Goal: Task Accomplishment & Management: Use online tool/utility

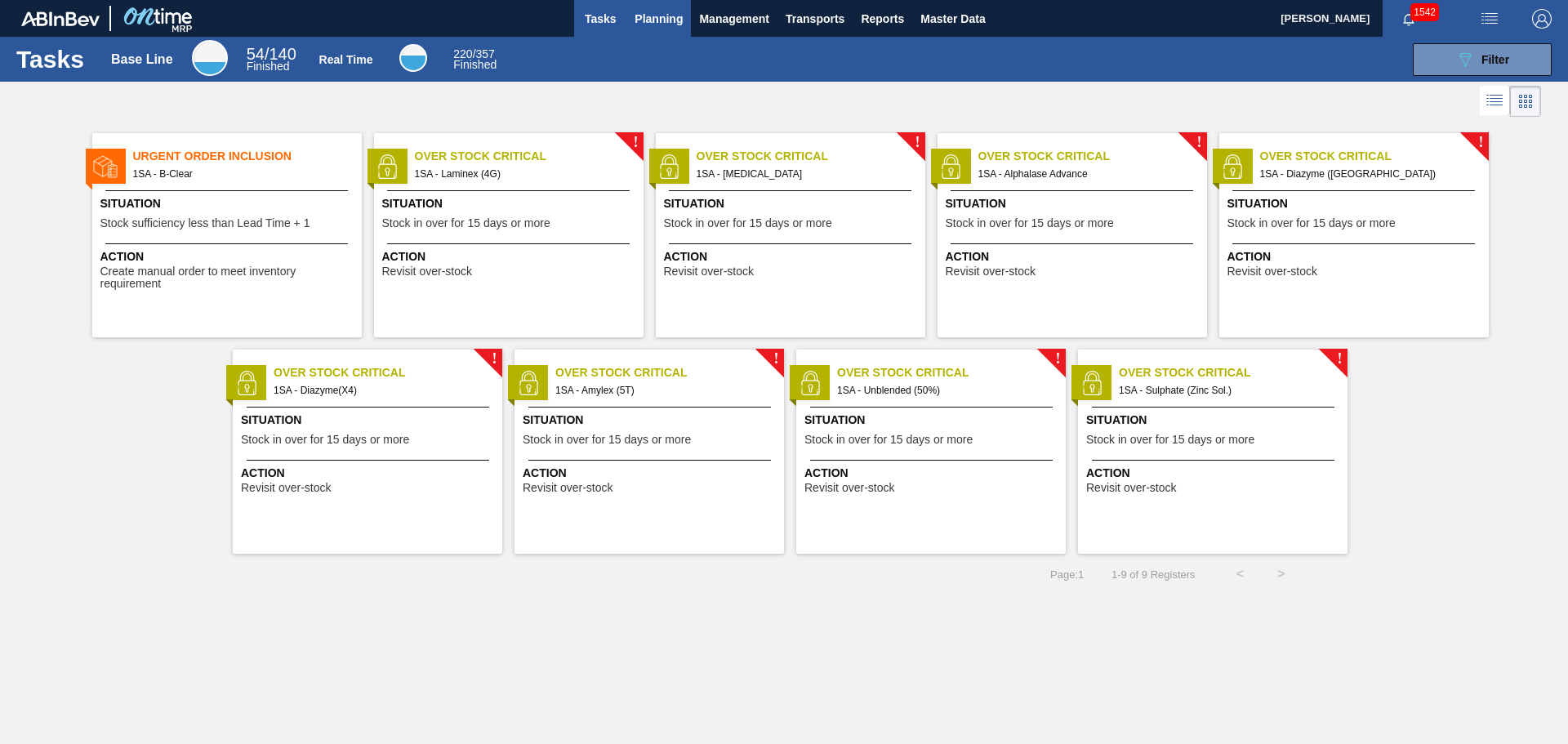
click at [647, 19] on span "Planning" at bounding box center [658, 19] width 48 height 19
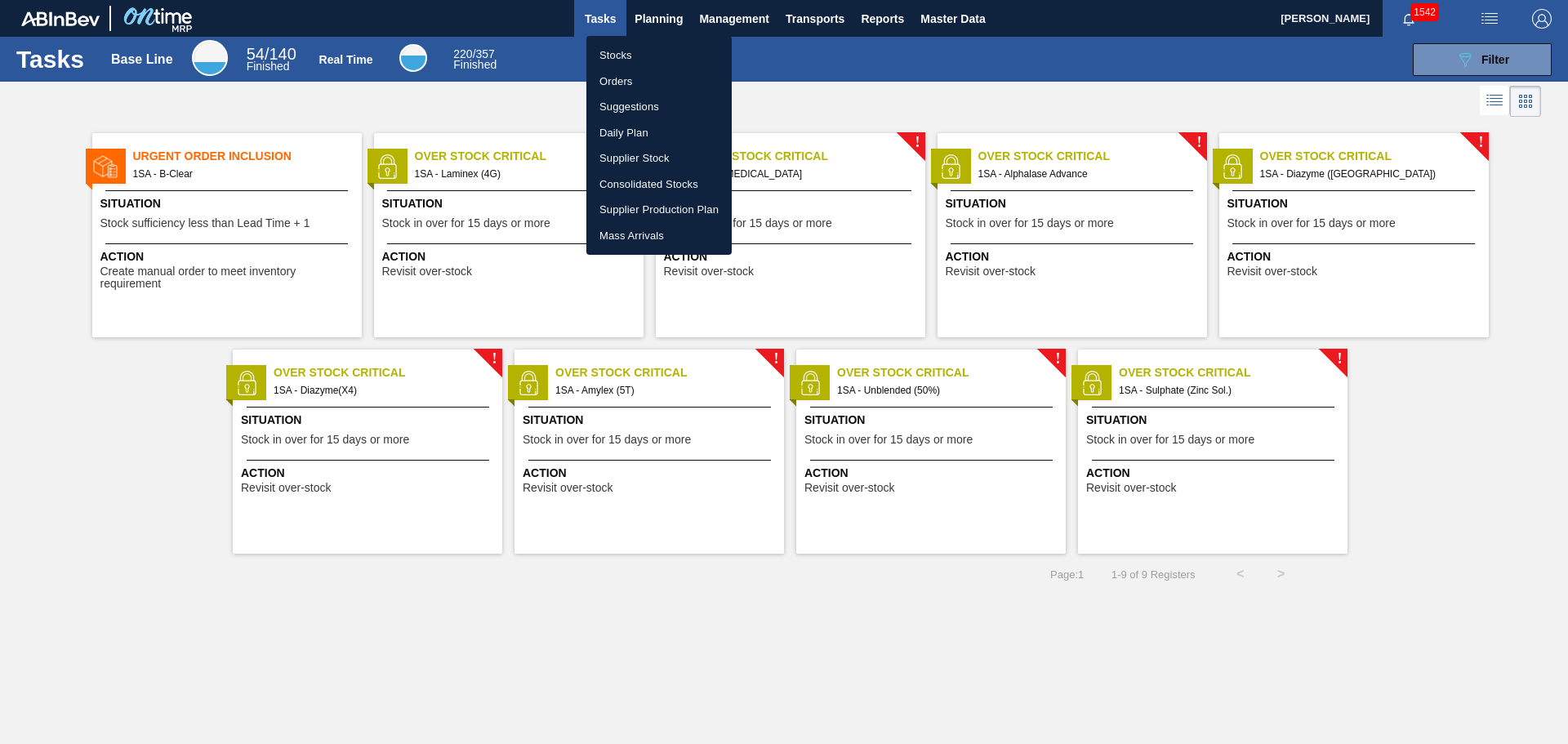
click at [631, 78] on li "Orders" at bounding box center [658, 81] width 145 height 26
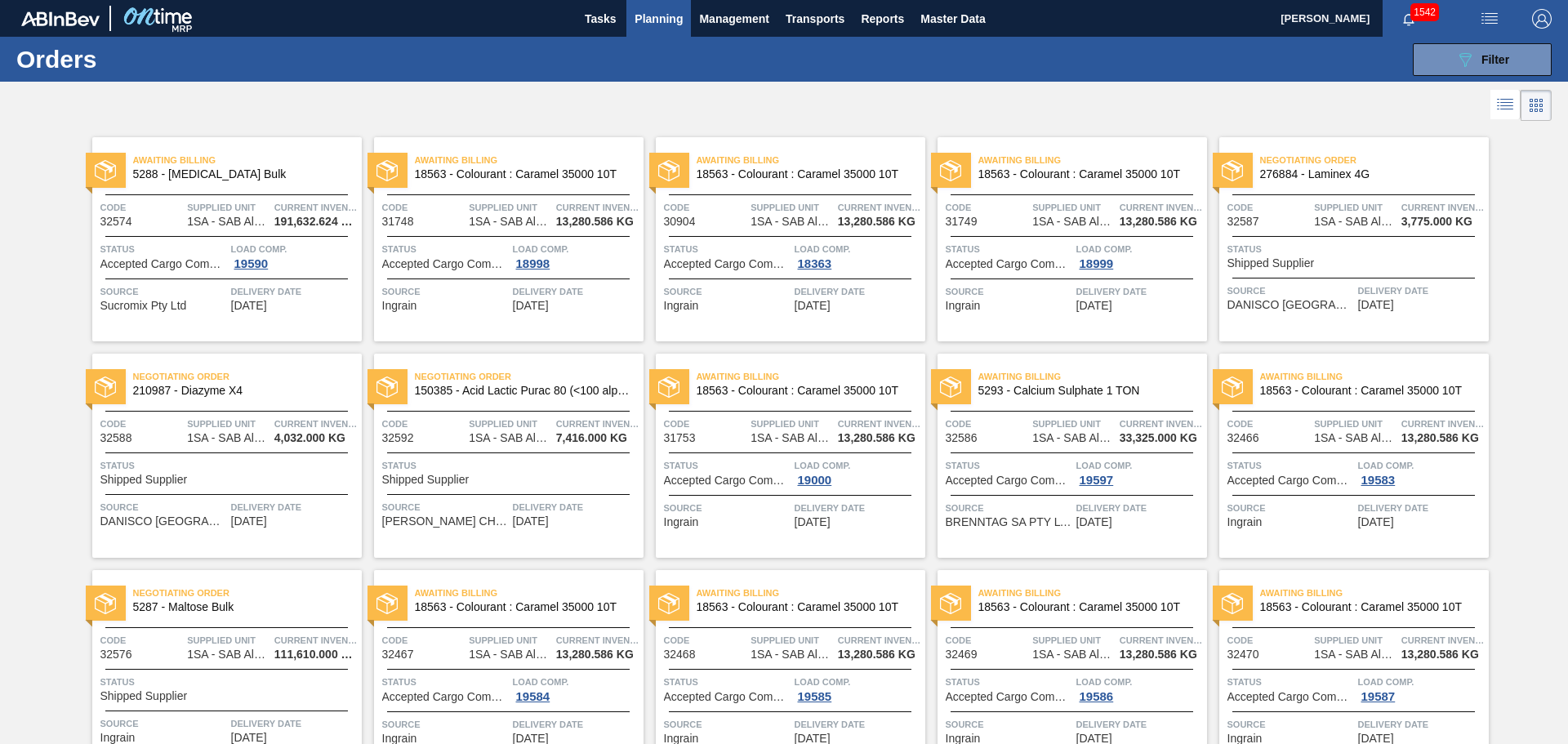
click at [474, 287] on span "Source" at bounding box center [445, 291] width 126 height 16
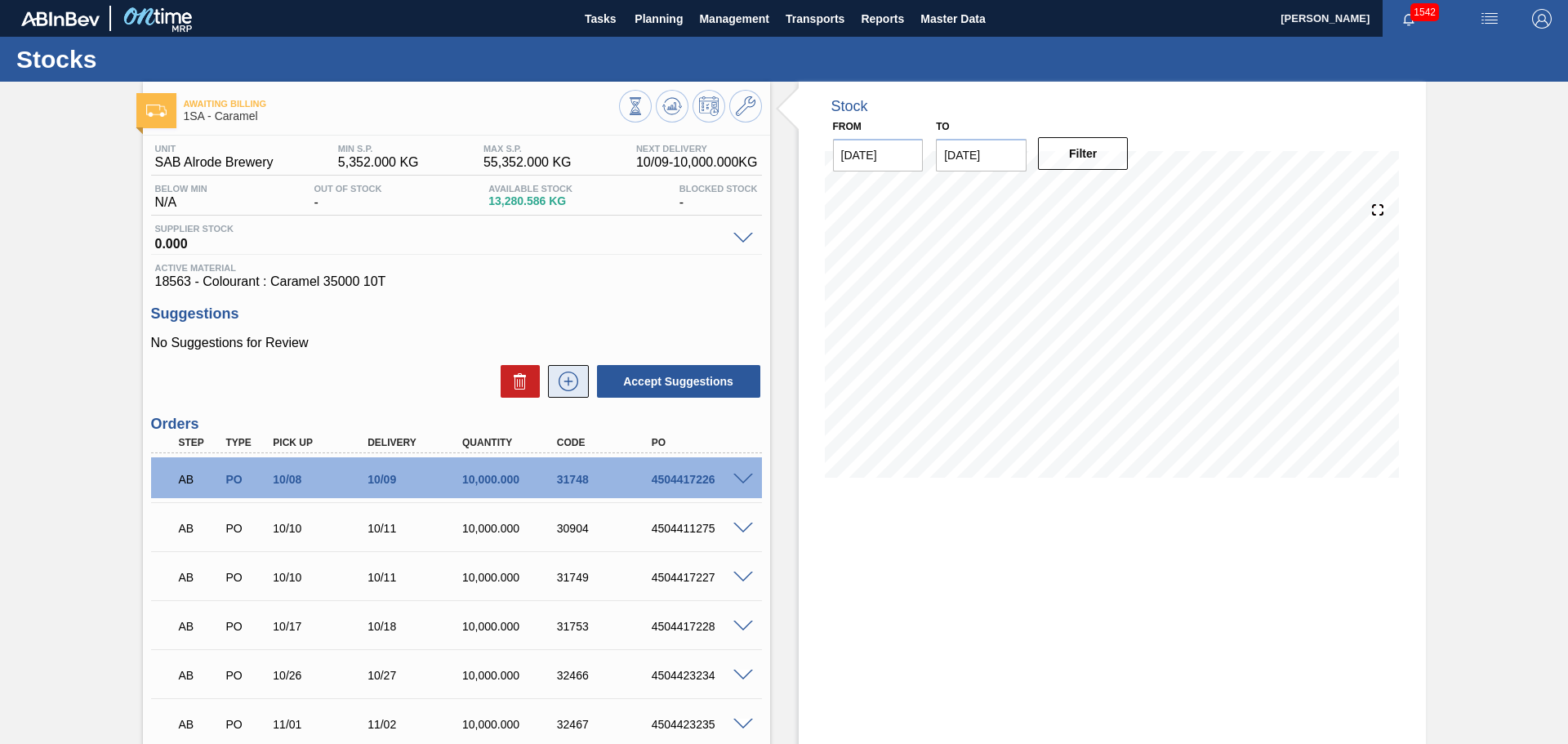
click at [575, 376] on icon at bounding box center [568, 381] width 26 height 19
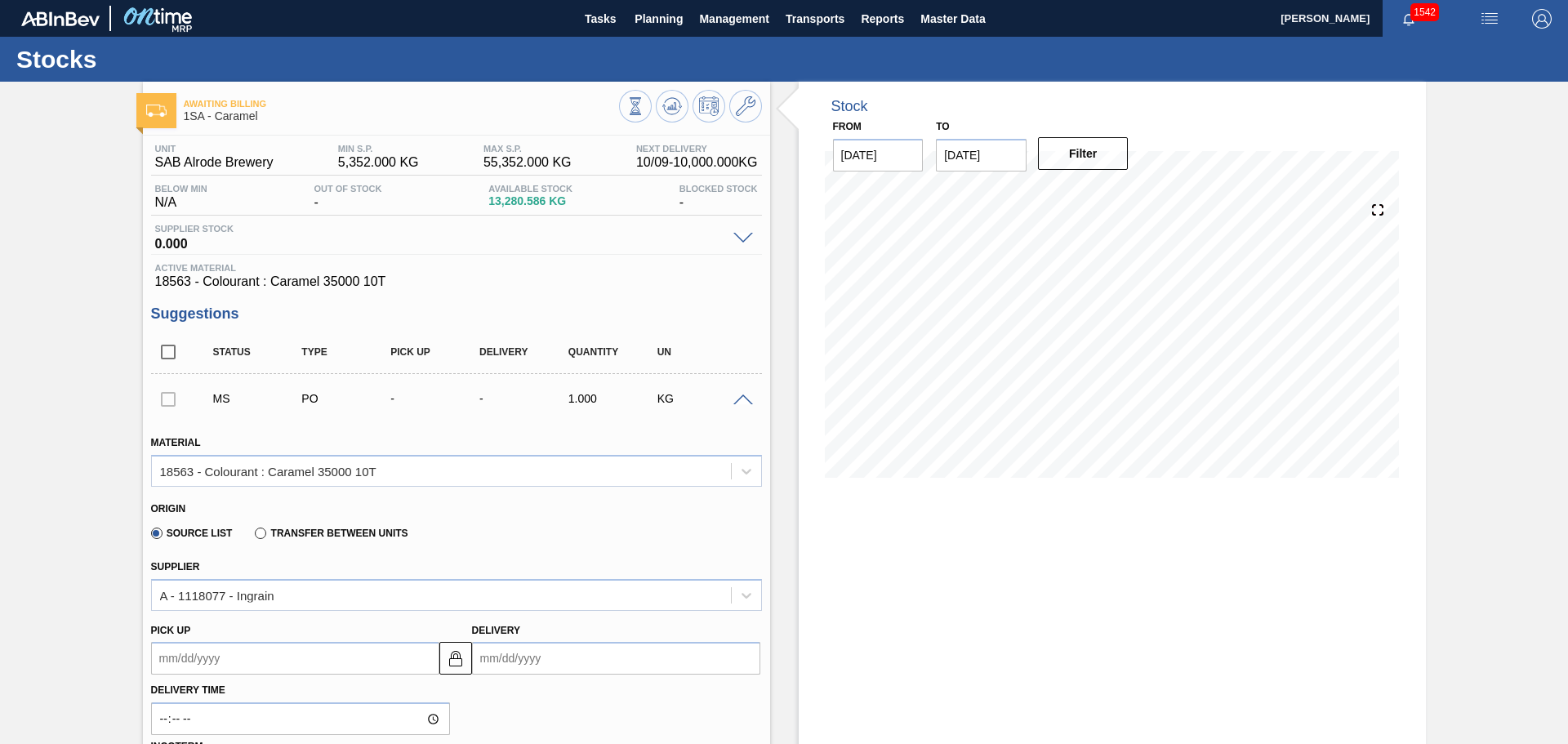
scroll to position [164, 0]
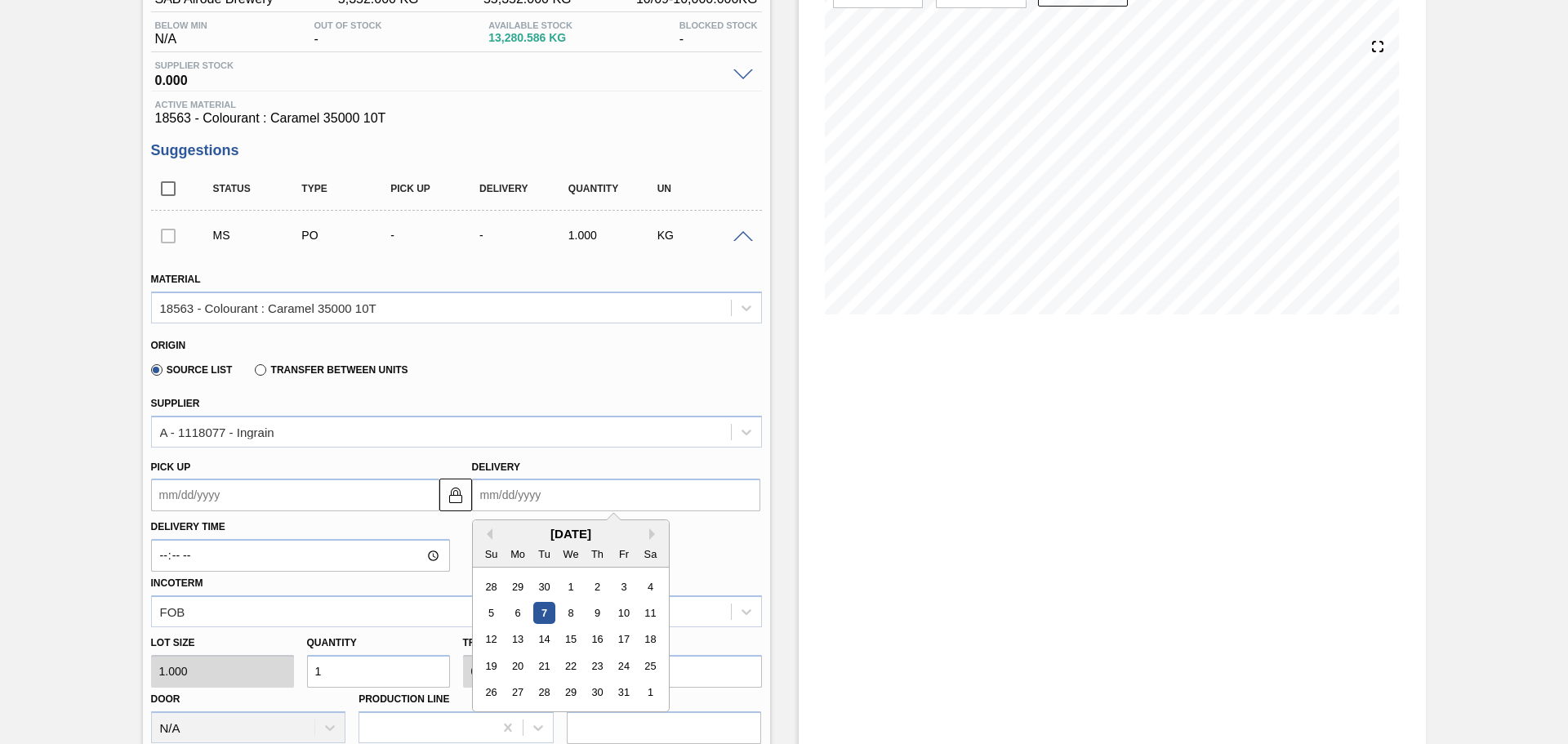
click at [536, 496] on input "Delivery" at bounding box center [616, 495] width 288 height 33
click at [652, 533] on button "Next Month" at bounding box center [655, 535] width 12 height 12
click at [643, 642] on div "15" at bounding box center [649, 640] width 22 height 22
type up3261982854 "[DATE]"
type input "[DATE]"
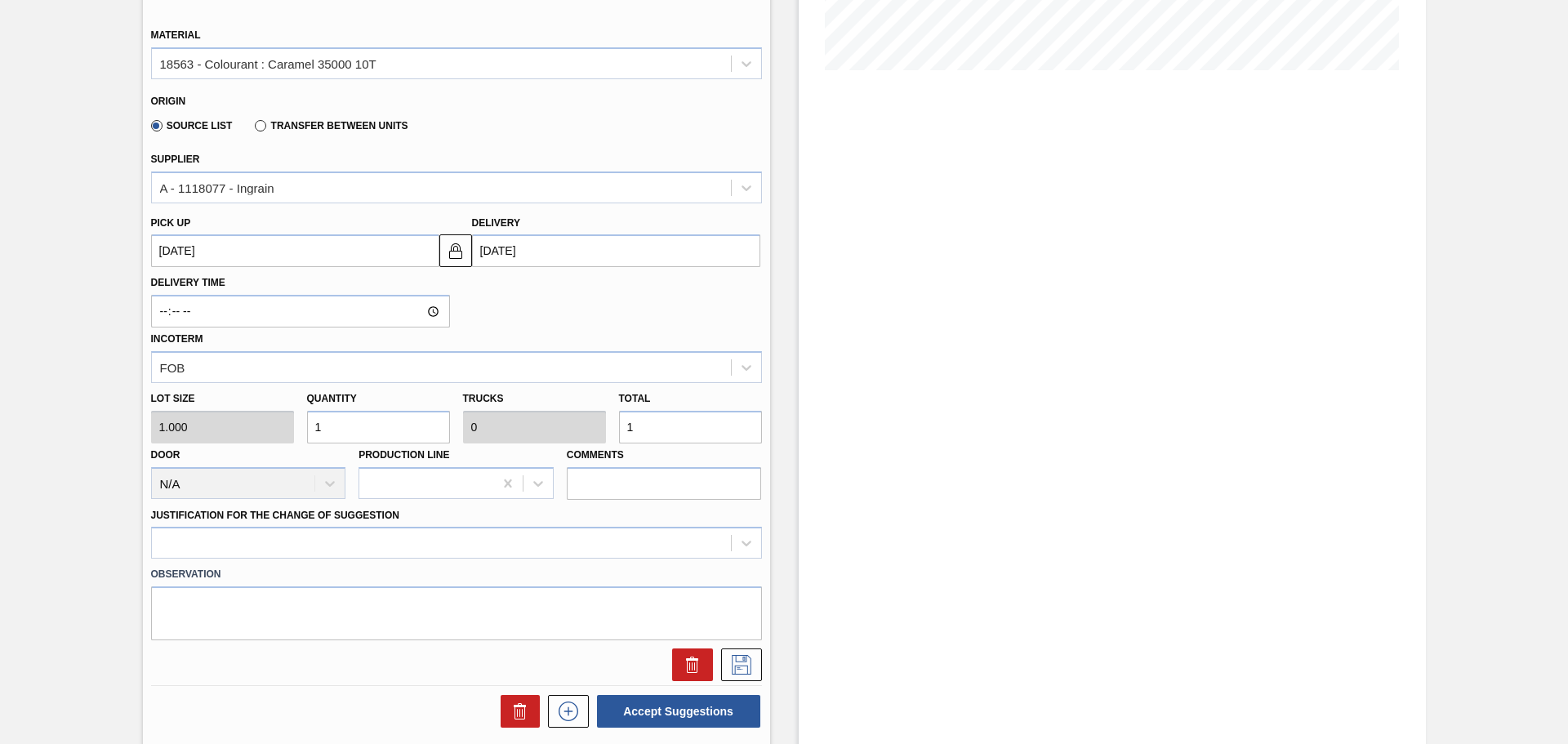
scroll to position [408, 0]
click at [636, 428] on input "1" at bounding box center [690, 426] width 142 height 33
type input "2"
type input "24"
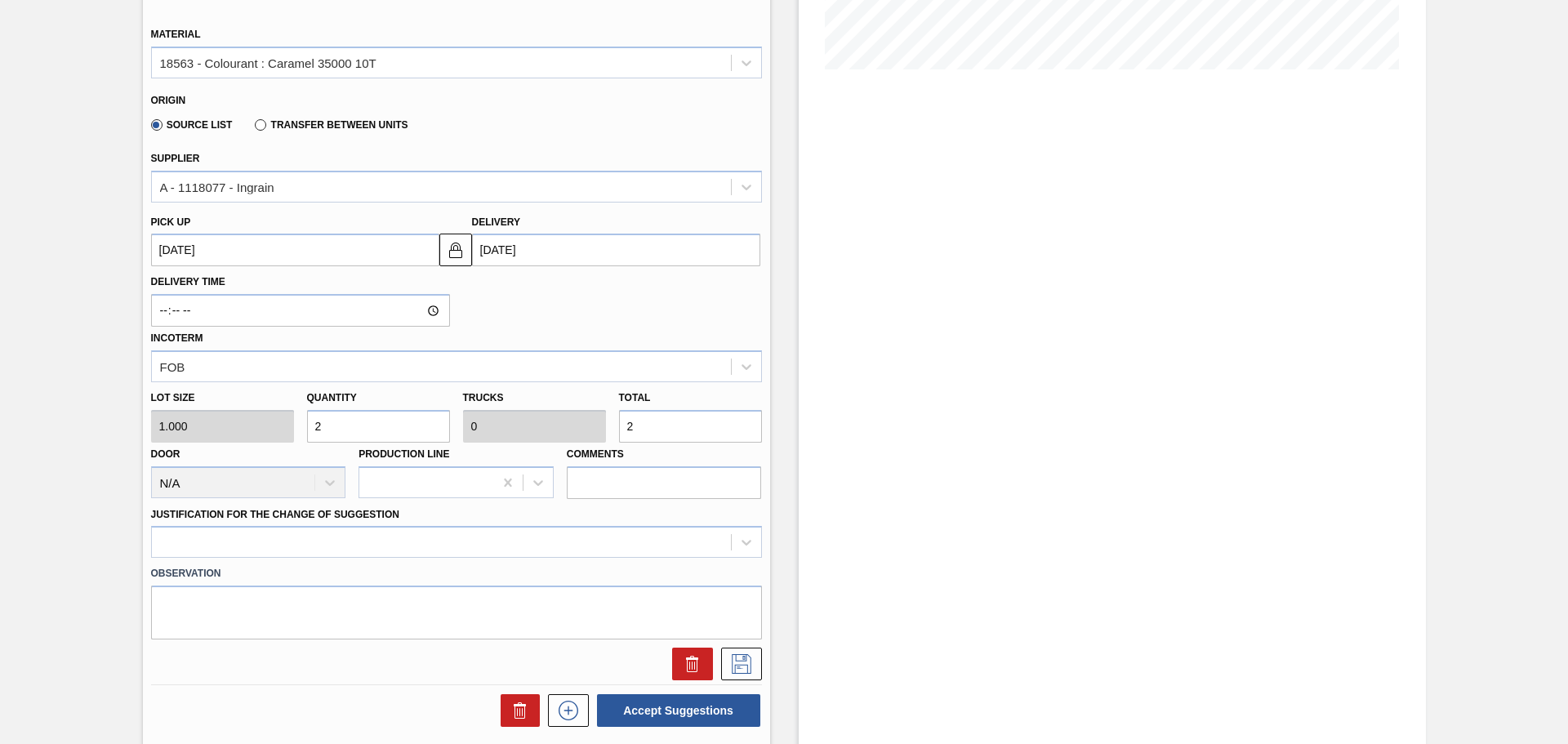
type input "0.002"
type input "24"
type input "240"
type input "0.024"
type input "240"
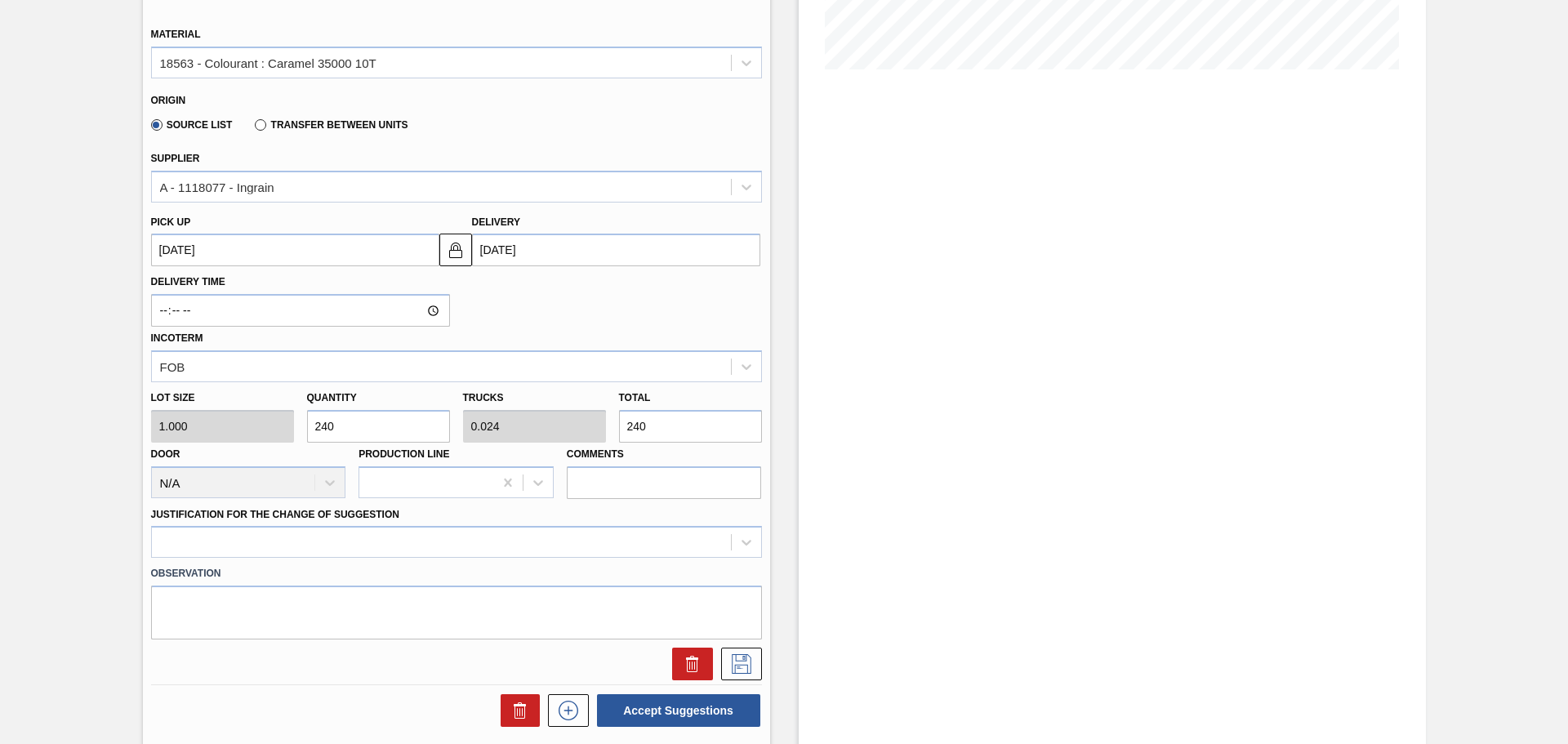
type input "2,400"
type input "0.24"
type input "2,400"
type input "24,000"
type input "2.4"
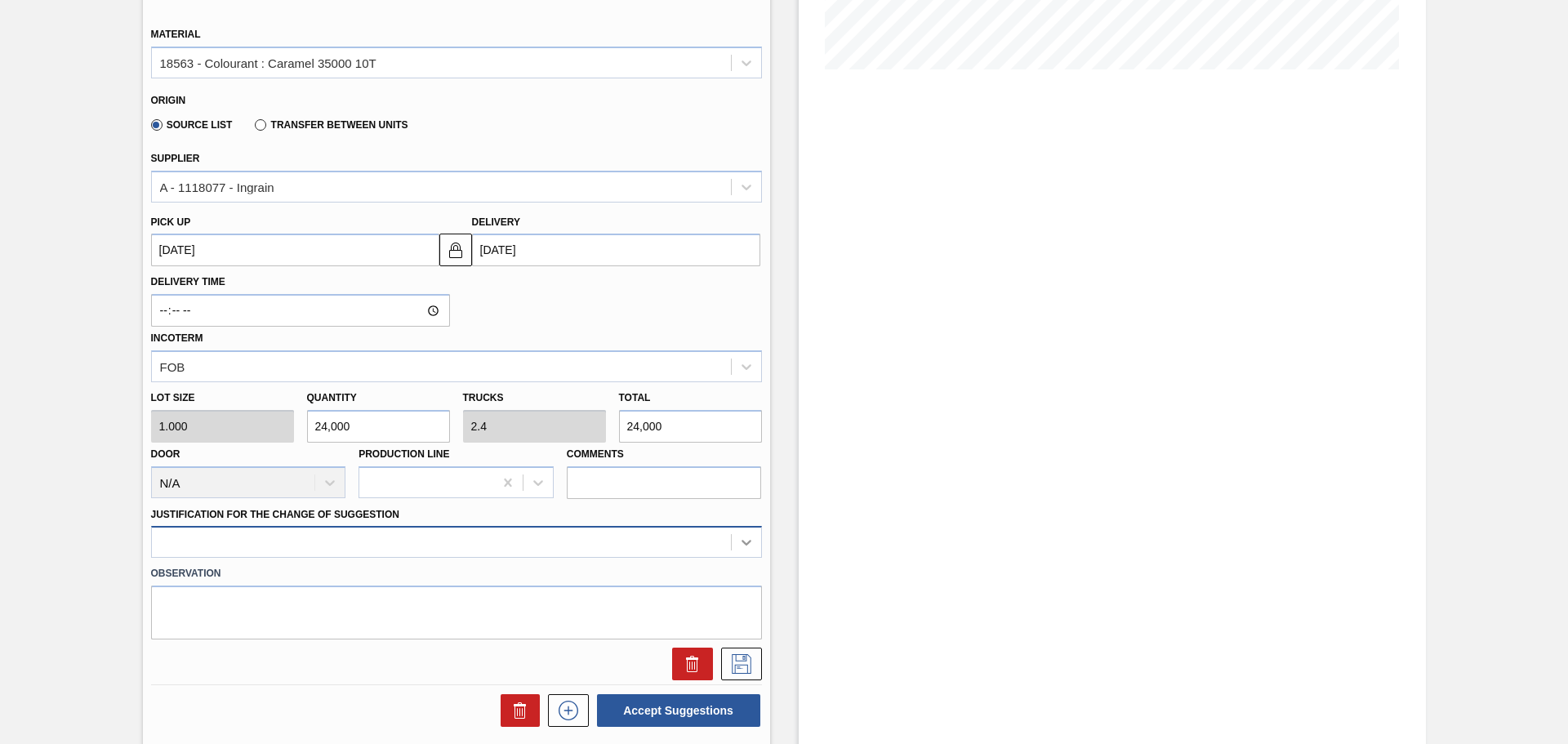
type input "24,000"
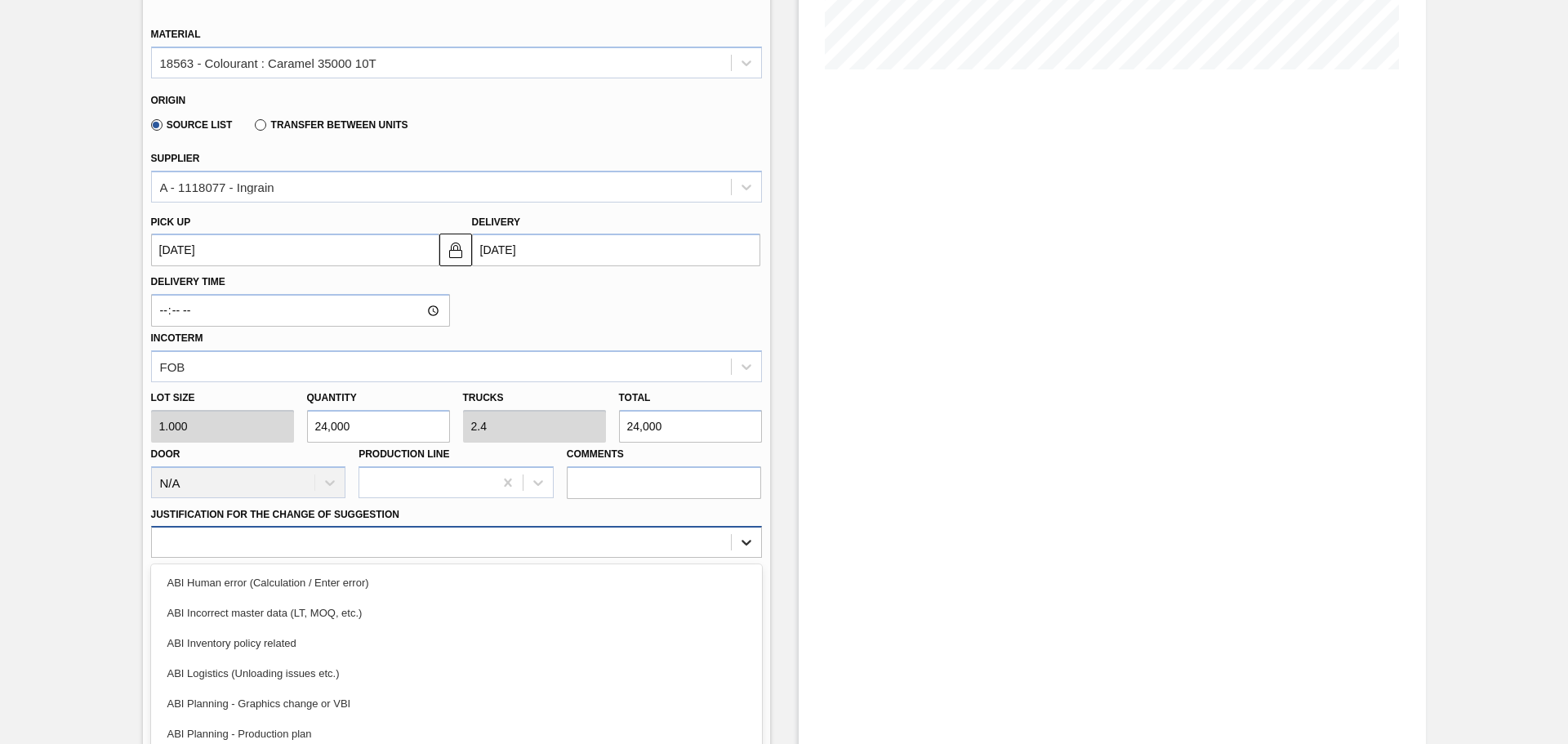
click at [740, 538] on div "option ABI Incorrect master data (LT, MOQ, etc.) focused, 2 of 18. 18 results a…" at bounding box center [456, 542] width 610 height 32
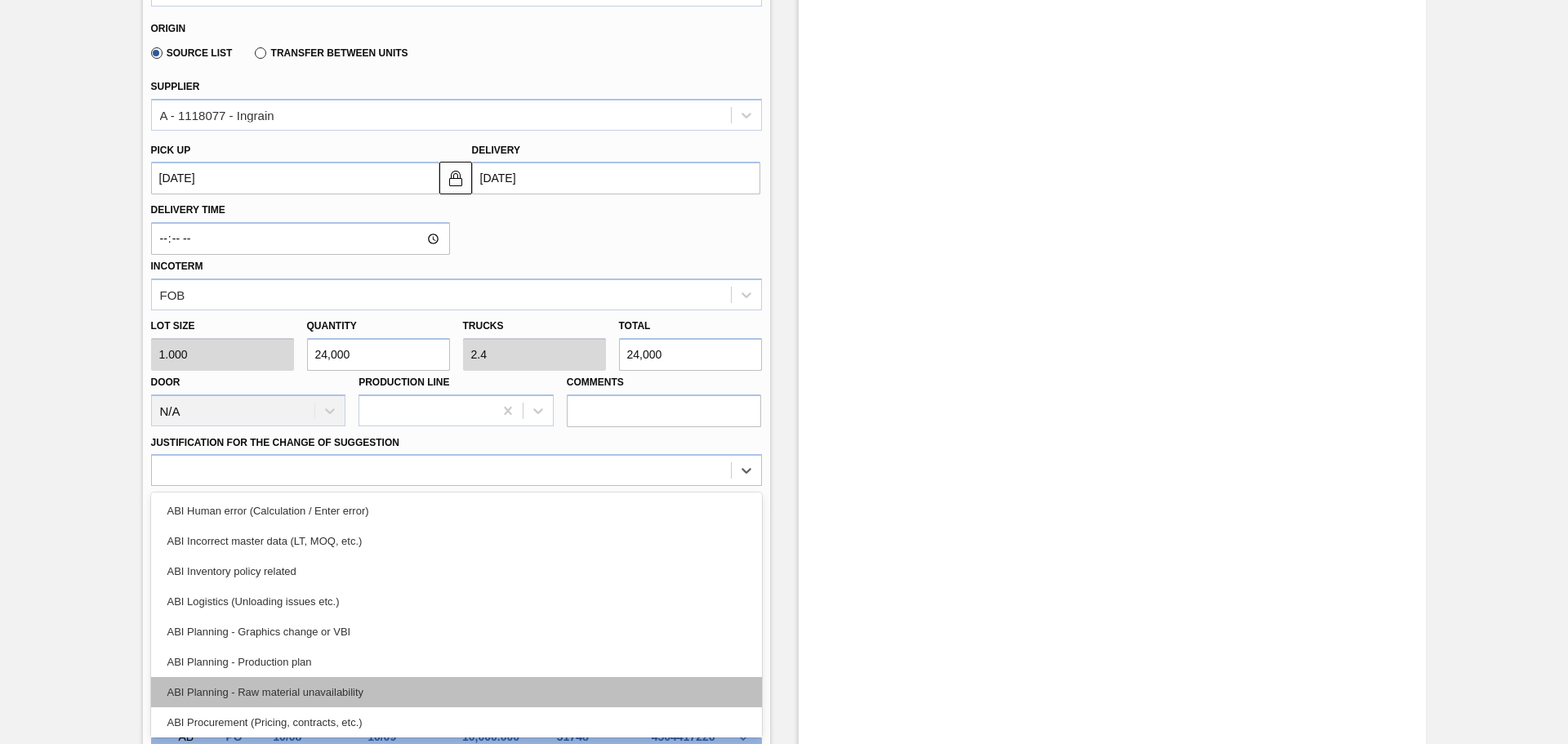
click at [325, 691] on div "ABI Planning - Raw material unavailability" at bounding box center [456, 693] width 610 height 30
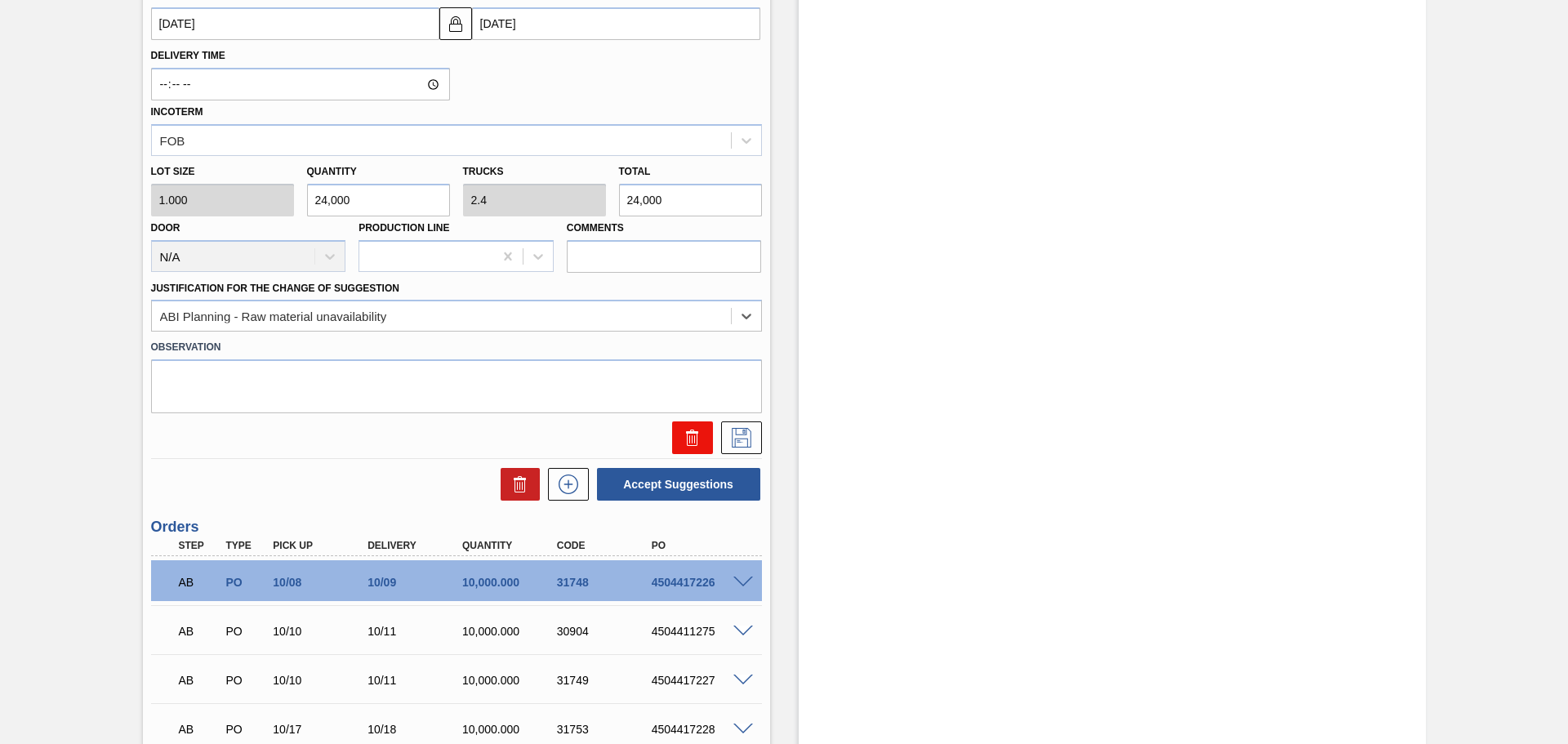
scroll to position [644, 0]
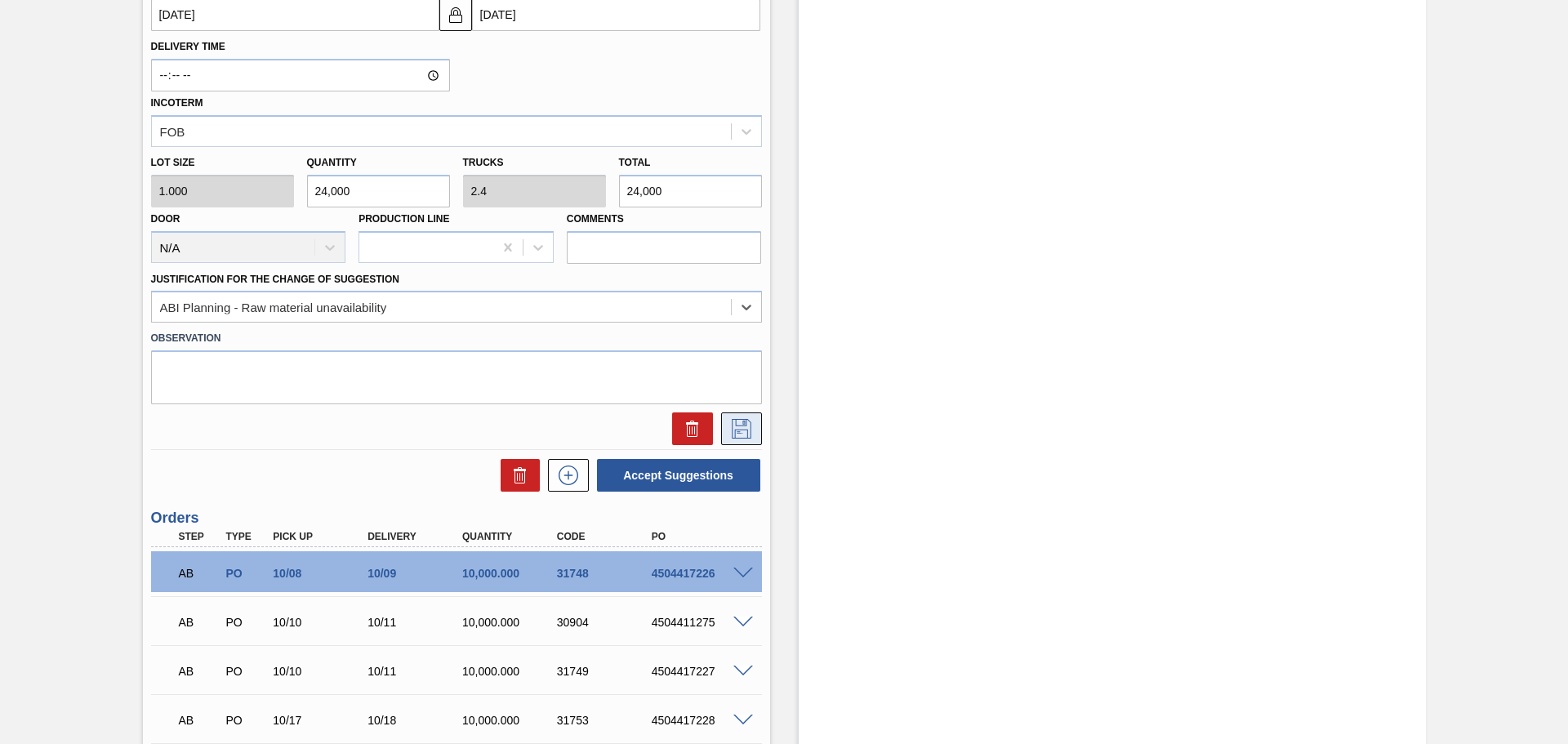
click at [738, 423] on icon at bounding box center [741, 429] width 26 height 19
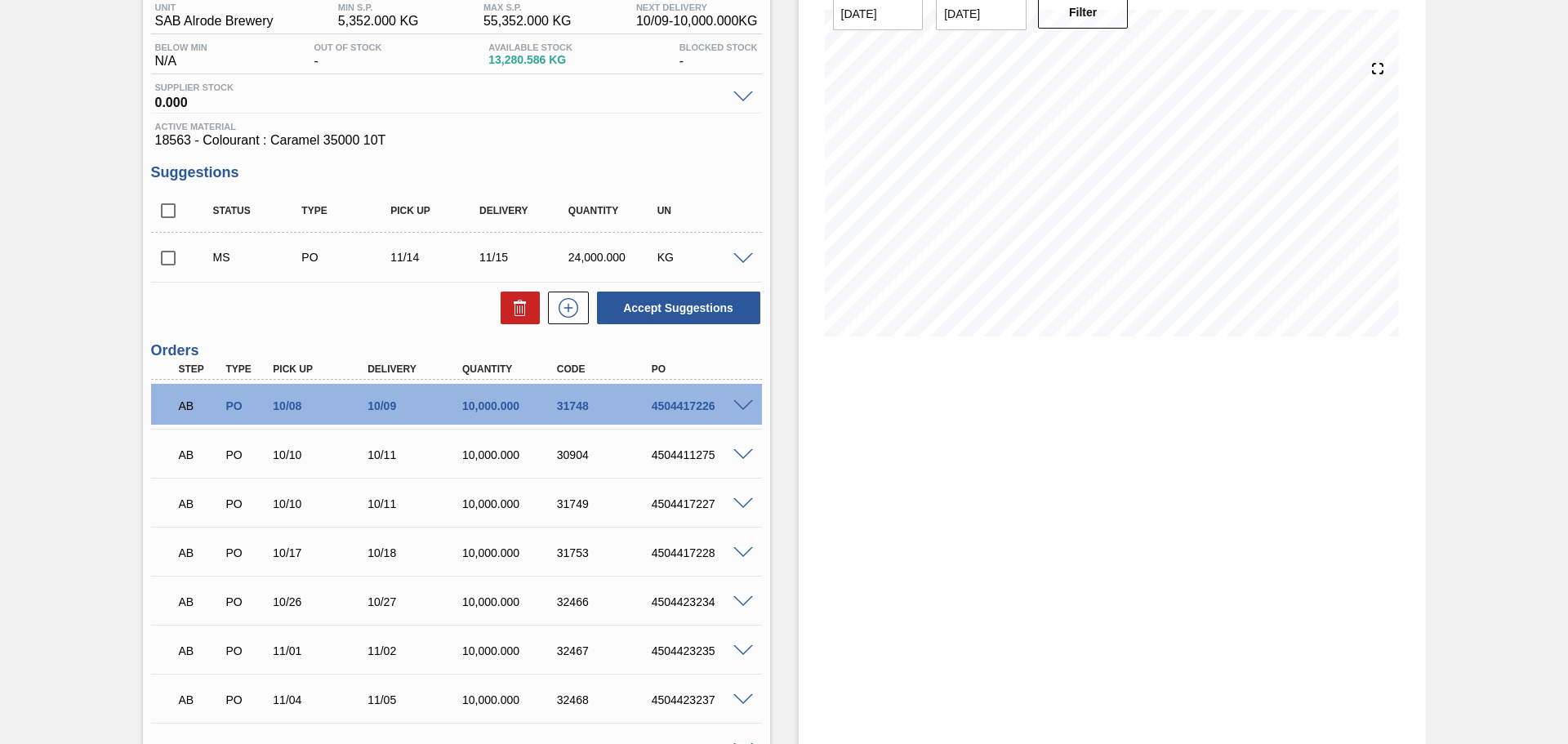
scroll to position [74, 0]
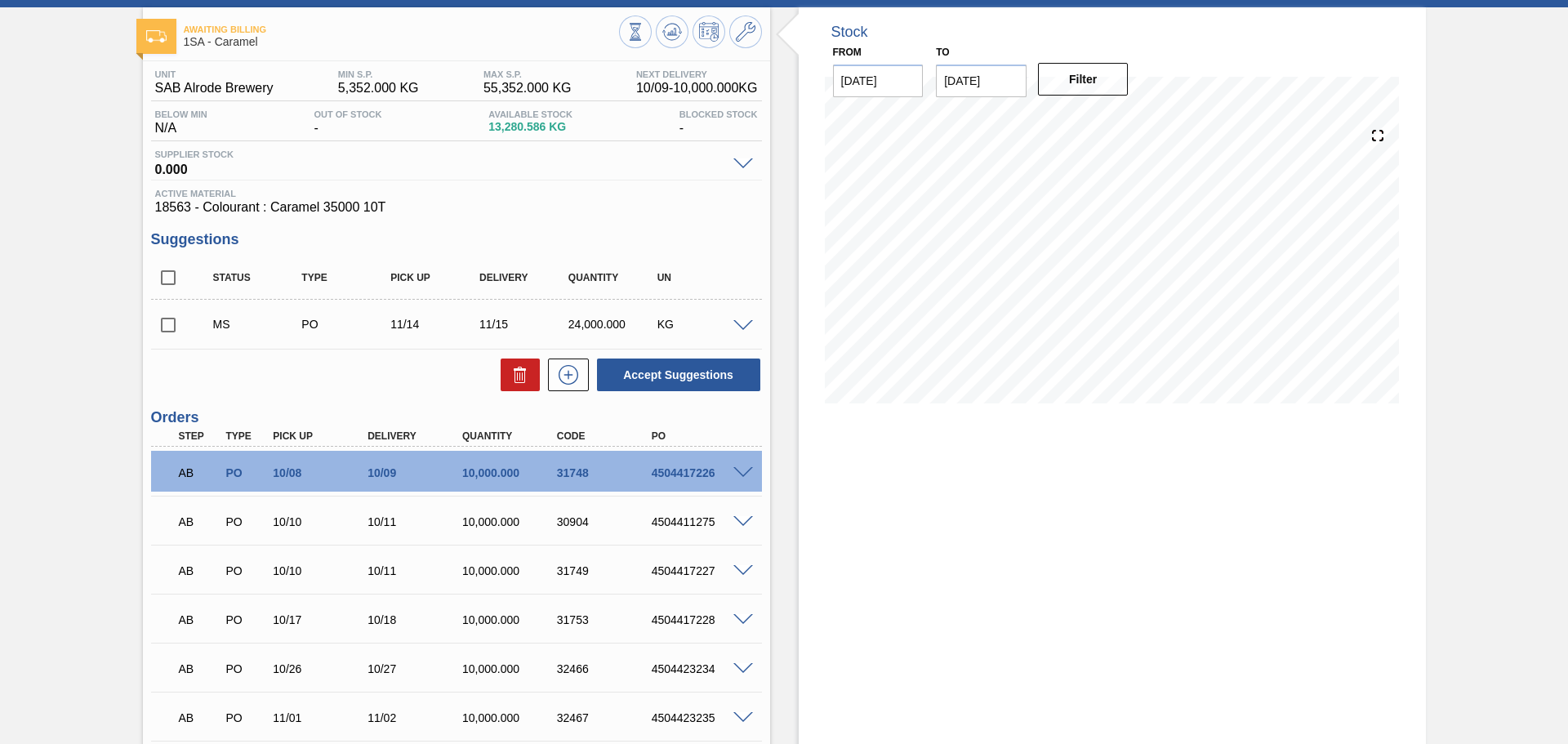
click at [163, 325] on input "checkbox" at bounding box center [168, 325] width 35 height 35
click at [650, 377] on button "Accept Suggestions" at bounding box center [679, 375] width 164 height 33
checkbox input "false"
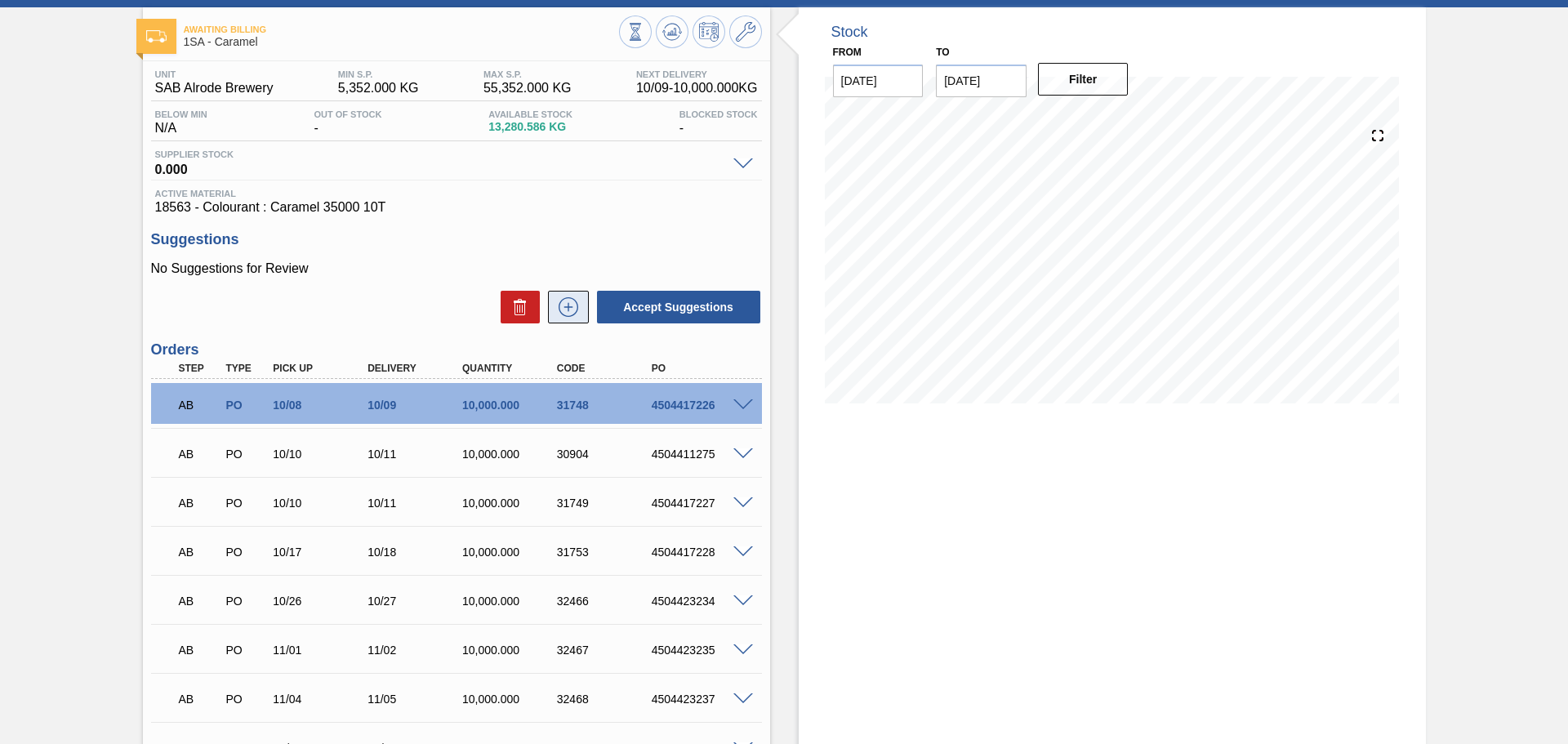
click at [563, 311] on icon at bounding box center [568, 307] width 26 height 19
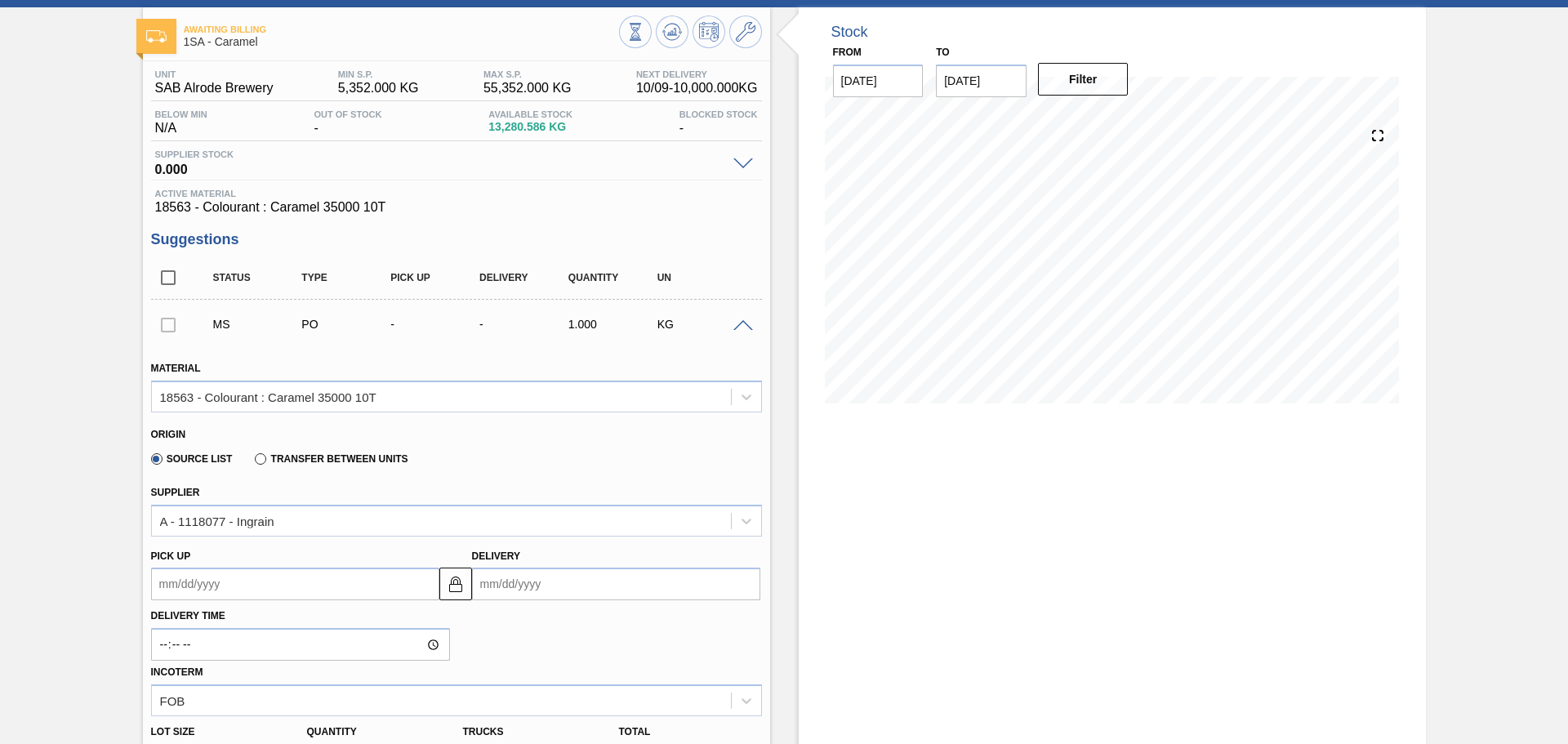
click at [545, 594] on input "Delivery" at bounding box center [616, 584] width 288 height 33
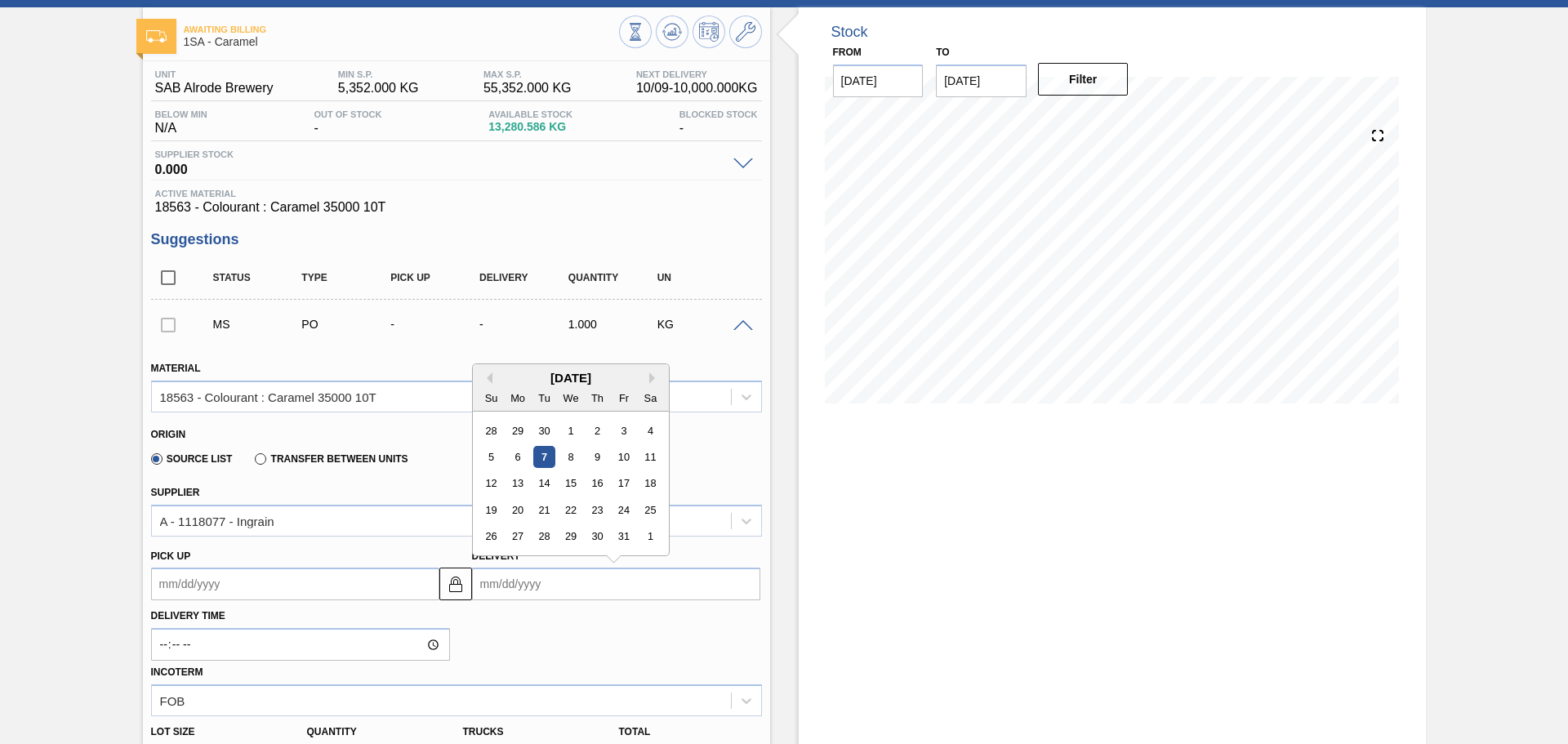
click at [647, 376] on div "[DATE]" at bounding box center [571, 378] width 196 height 13
click at [647, 377] on div "[DATE]" at bounding box center [571, 378] width 196 height 13
click at [654, 378] on button "Next Month" at bounding box center [655, 379] width 12 height 12
click at [650, 485] on div "15" at bounding box center [649, 484] width 22 height 22
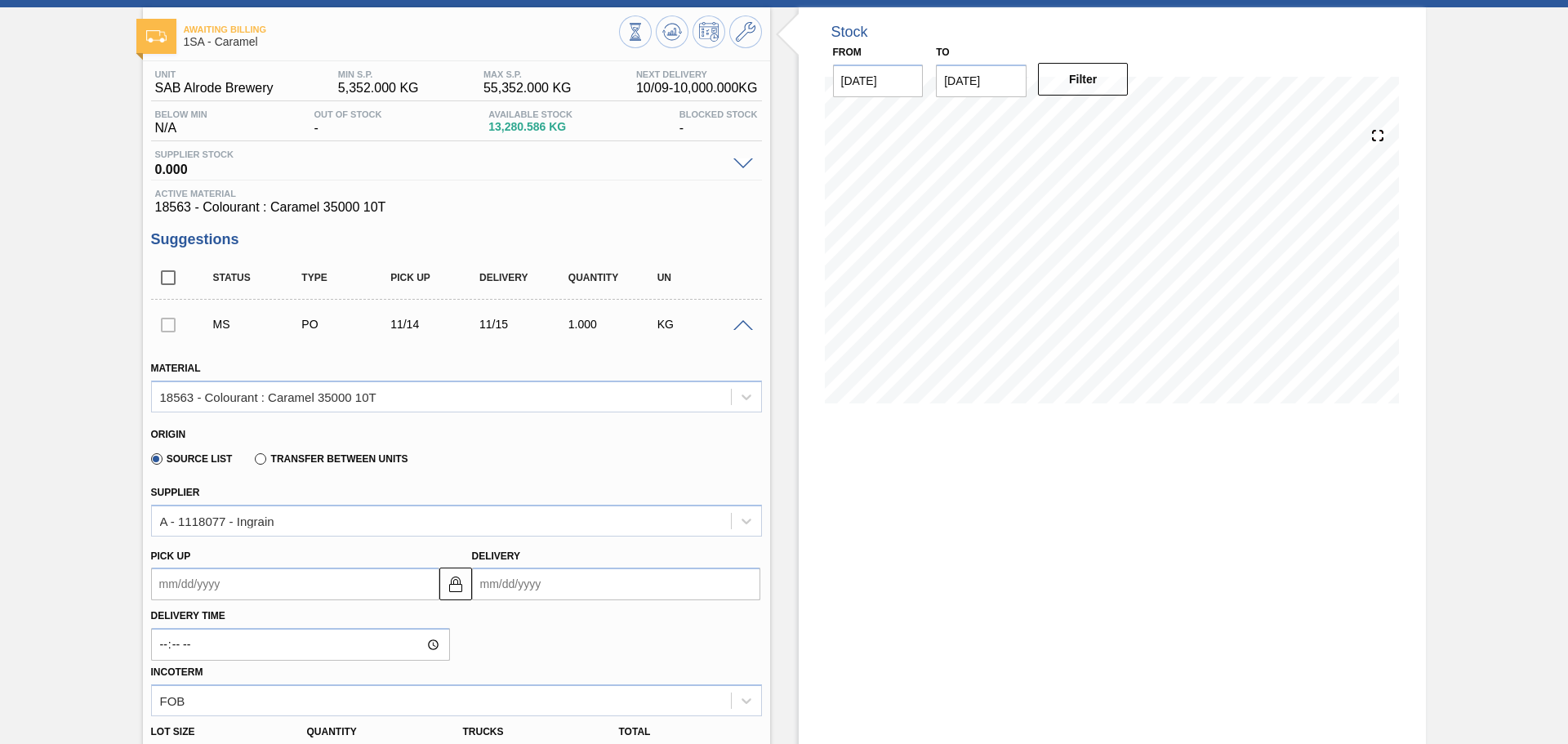
type up3261982855 "[DATE]"
type input "[DATE]"
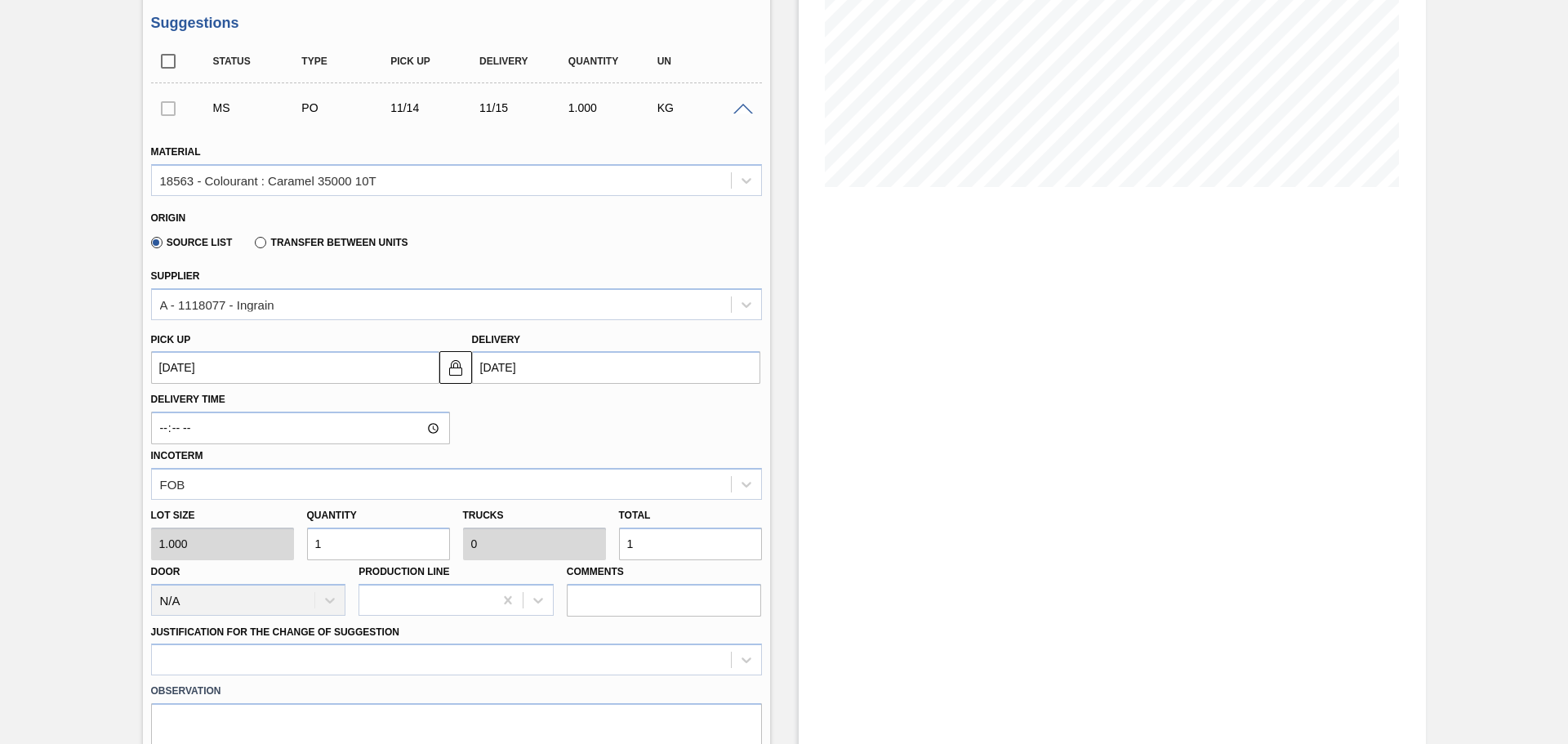
scroll to position [320, 0]
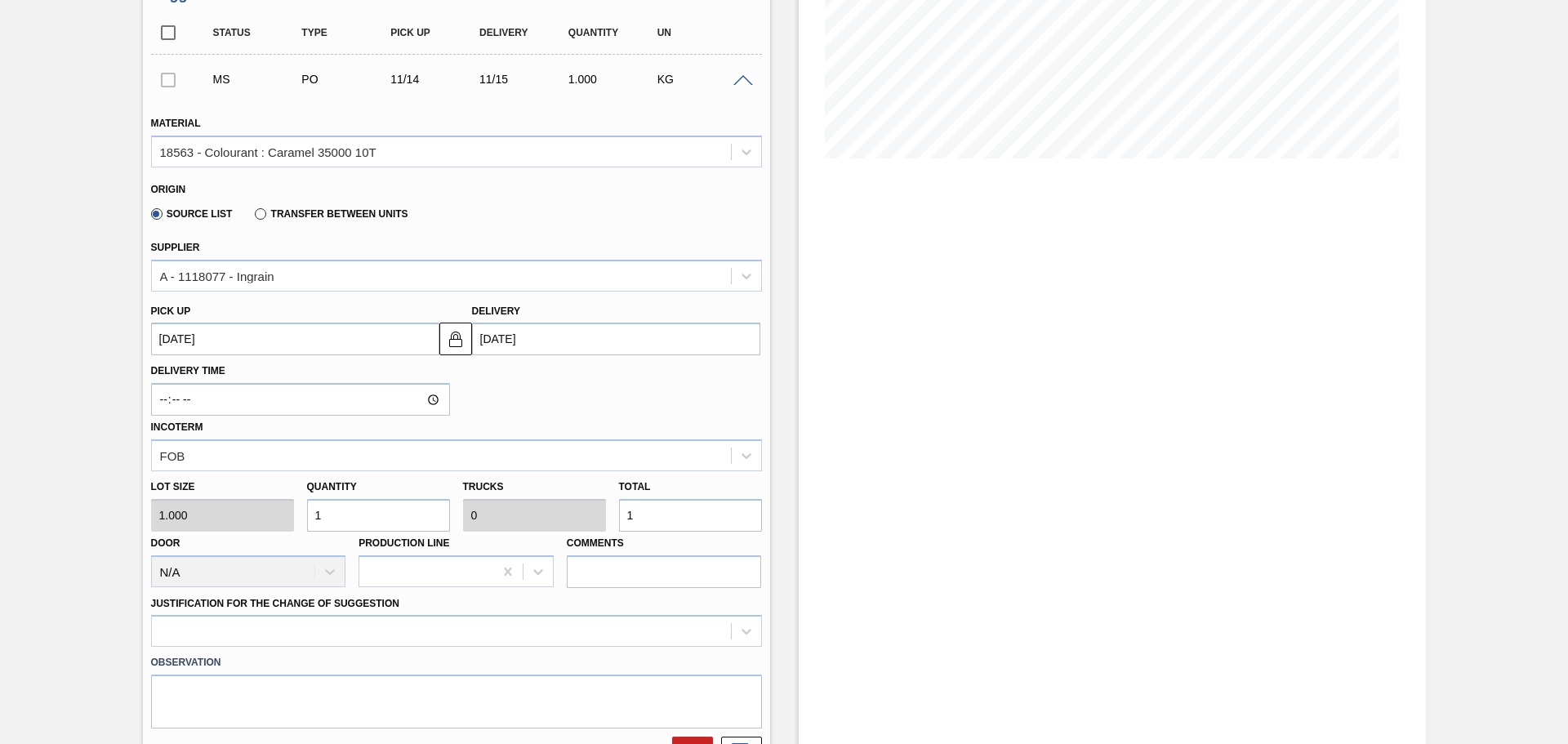
click at [663, 518] on input "1" at bounding box center [690, 515] width 142 height 33
type input "0"
type input "2"
type input "24"
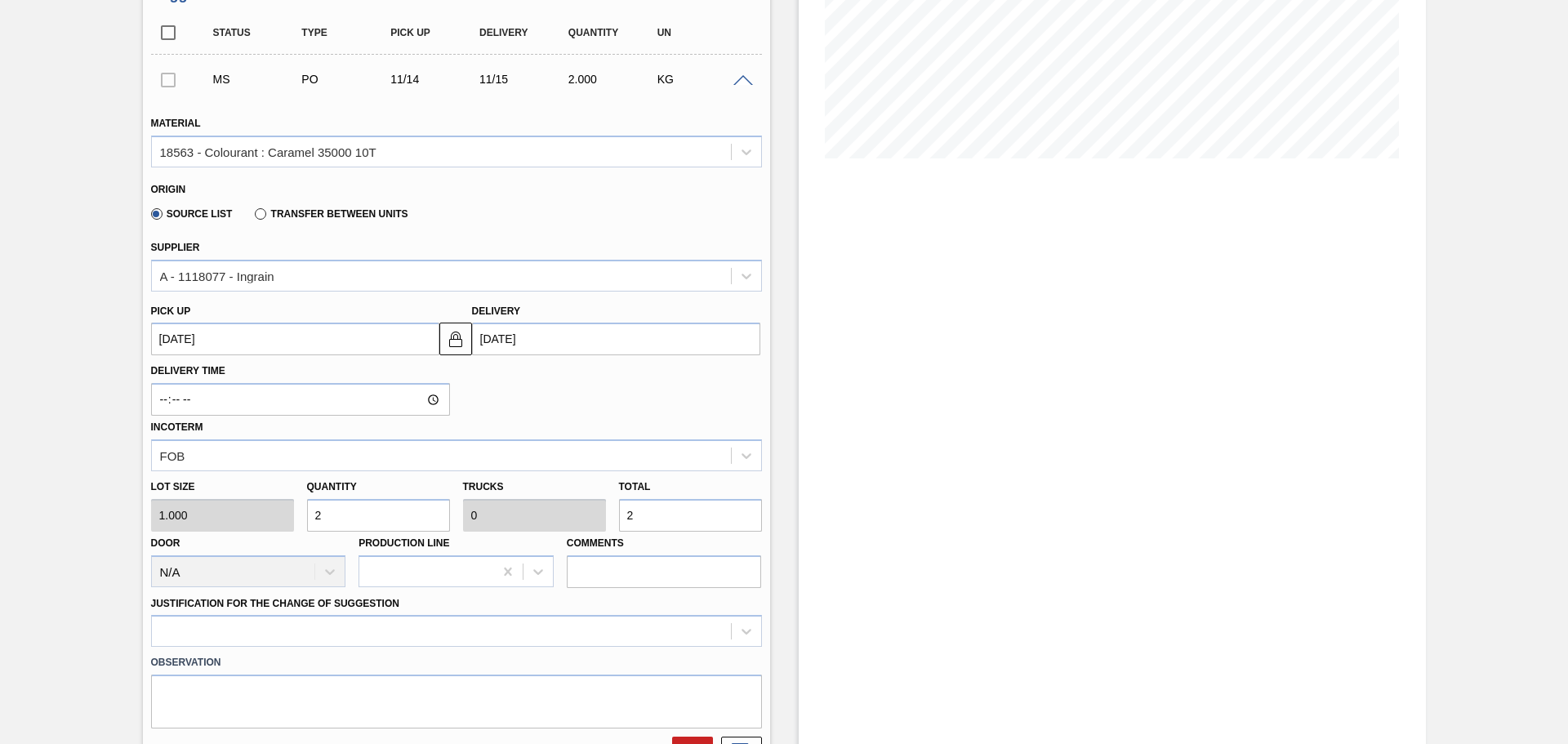
type input "0.002"
type input "24"
type input "240"
type input "0.024"
type input "240"
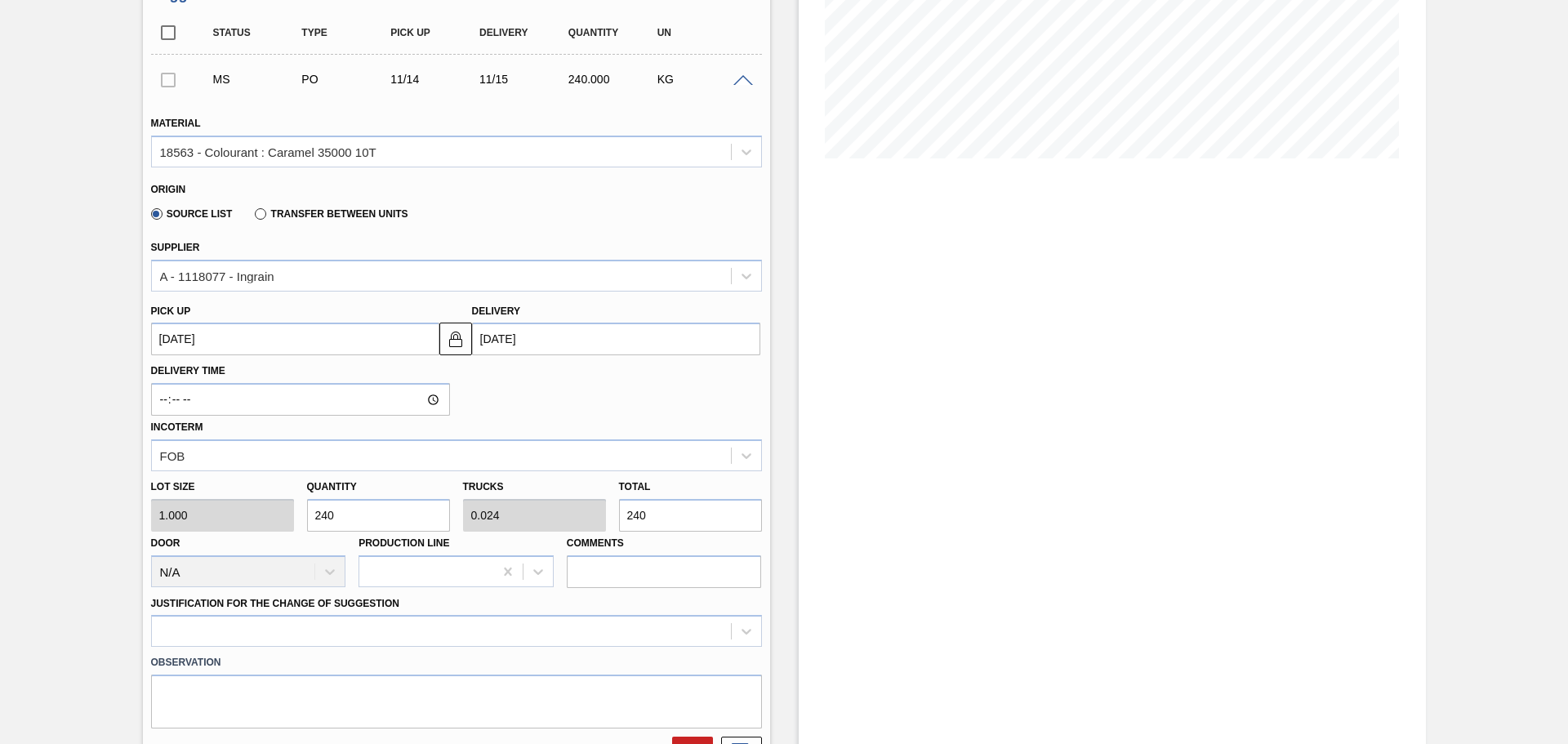
type input "2,400"
type input "0.24"
type input "2,400"
type input "24,000"
type input "2.4"
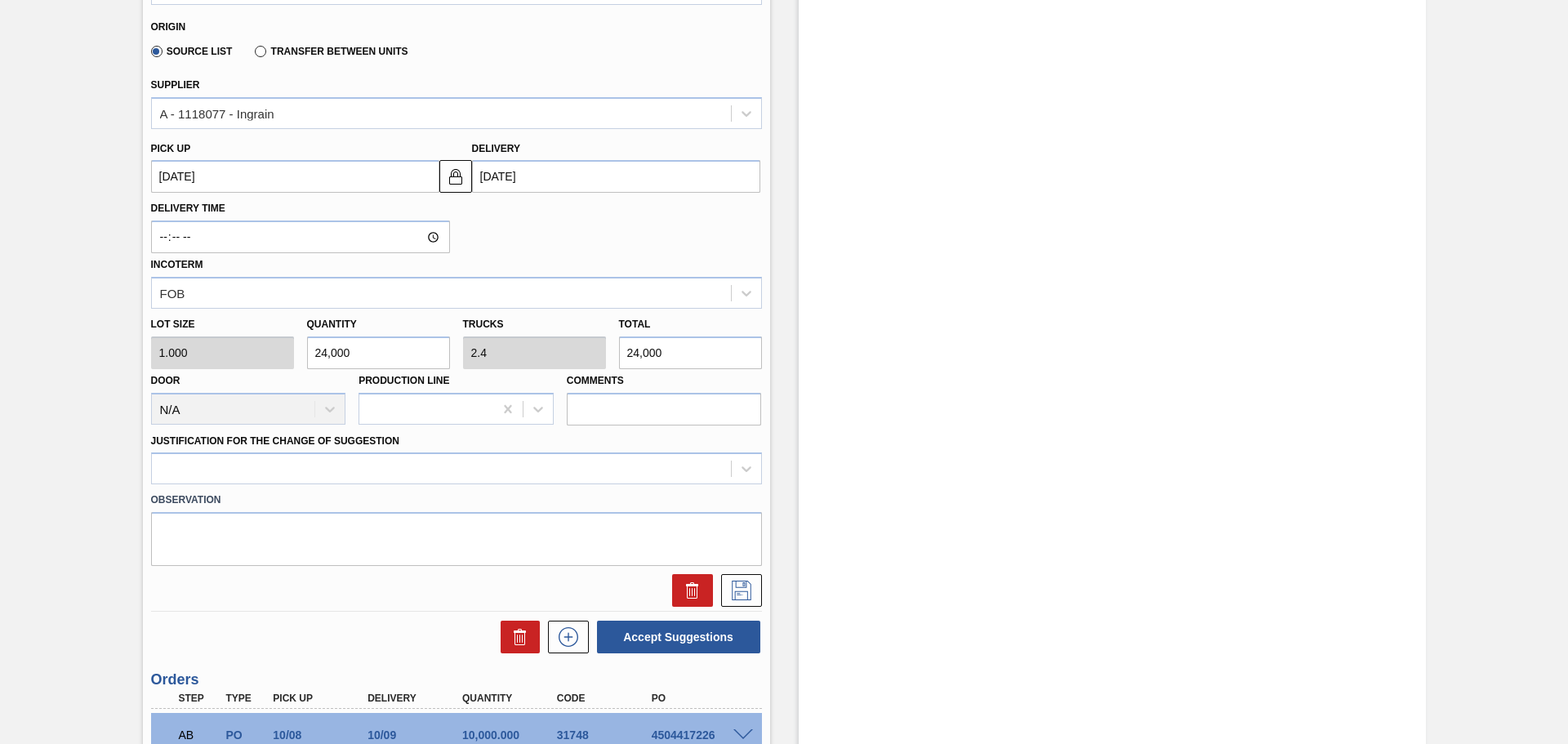
scroll to position [483, 0]
type input "24,000"
click at [740, 462] on icon at bounding box center [746, 467] width 16 height 16
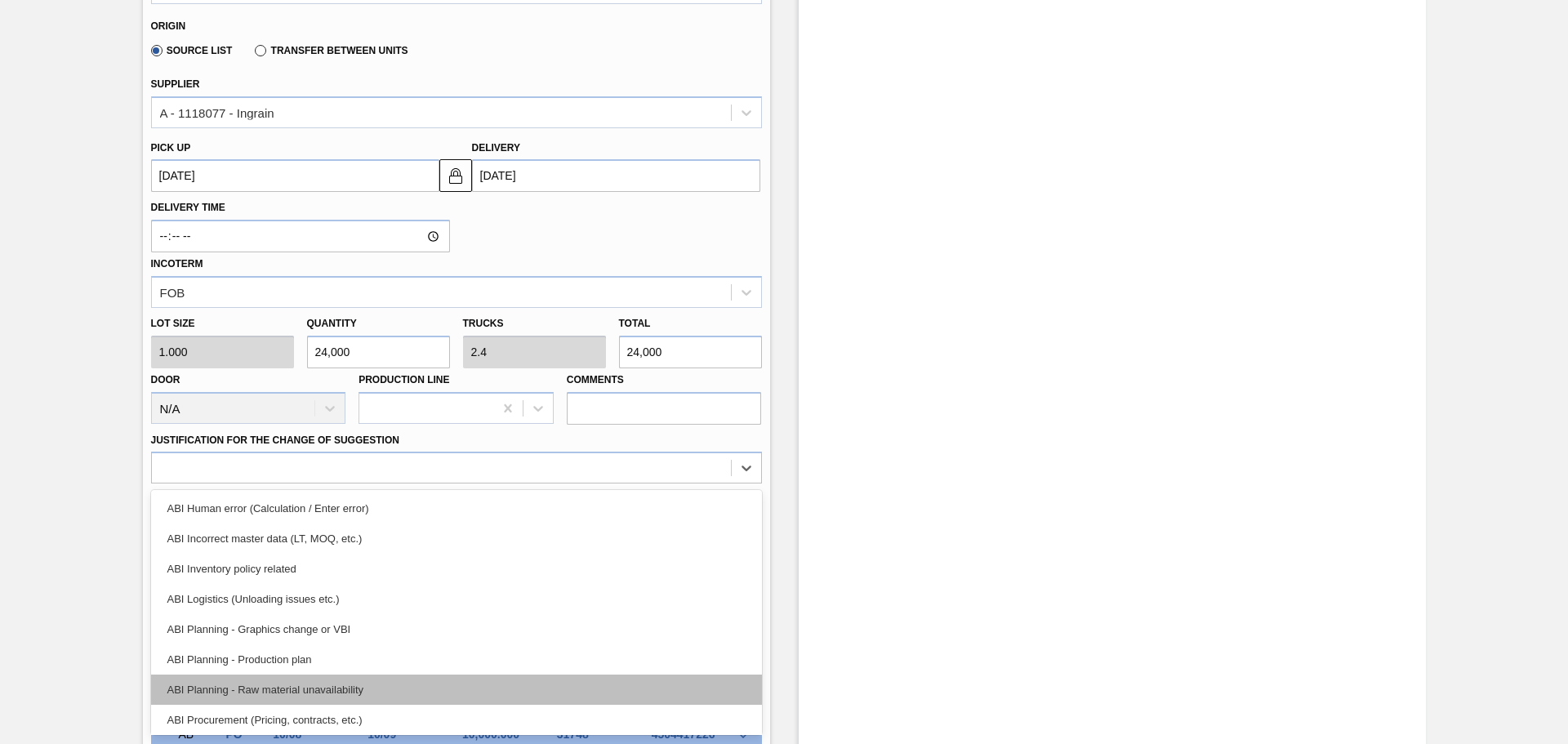
click at [357, 688] on div "ABI Planning - Raw material unavailability" at bounding box center [456, 690] width 610 height 30
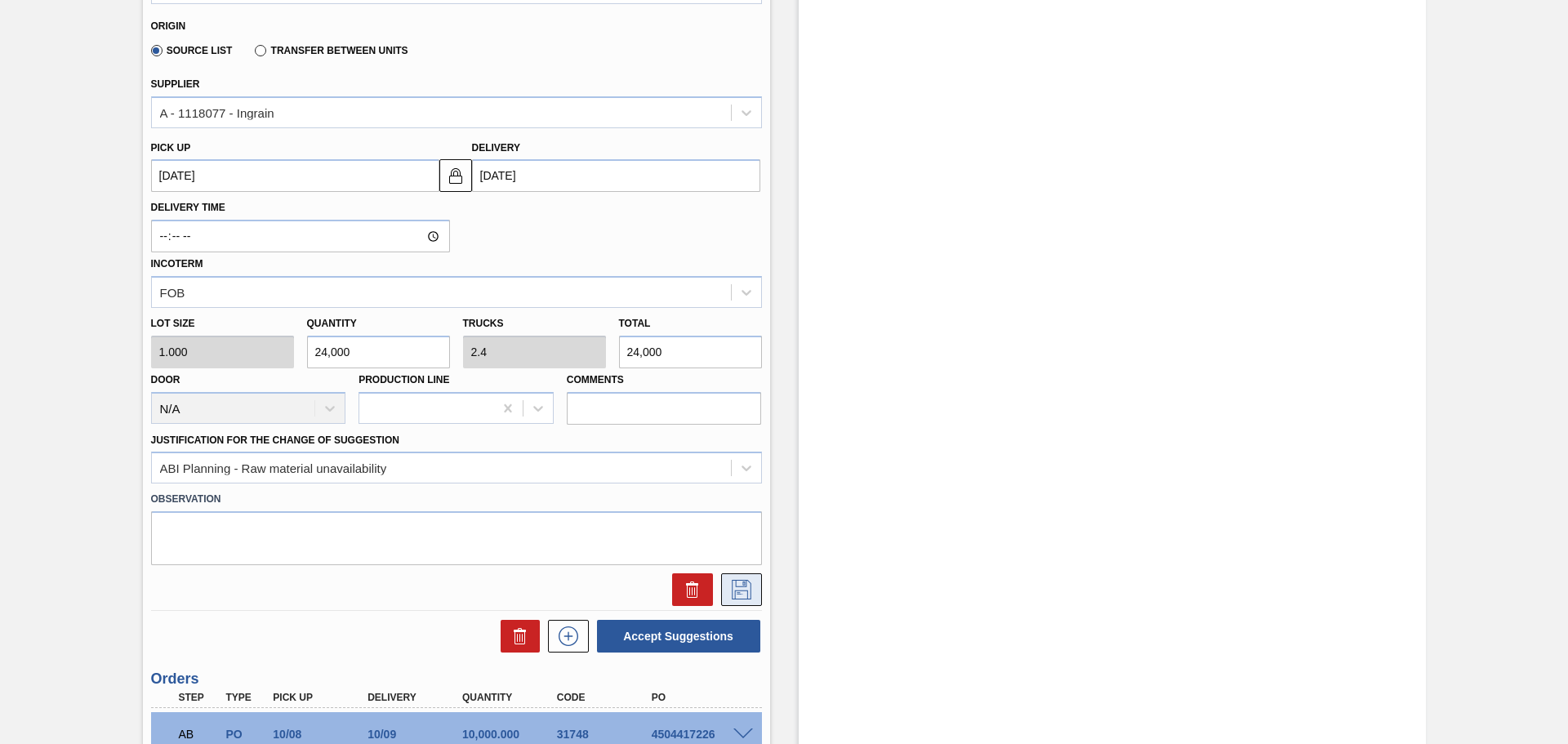
click at [734, 591] on icon at bounding box center [741, 590] width 26 height 19
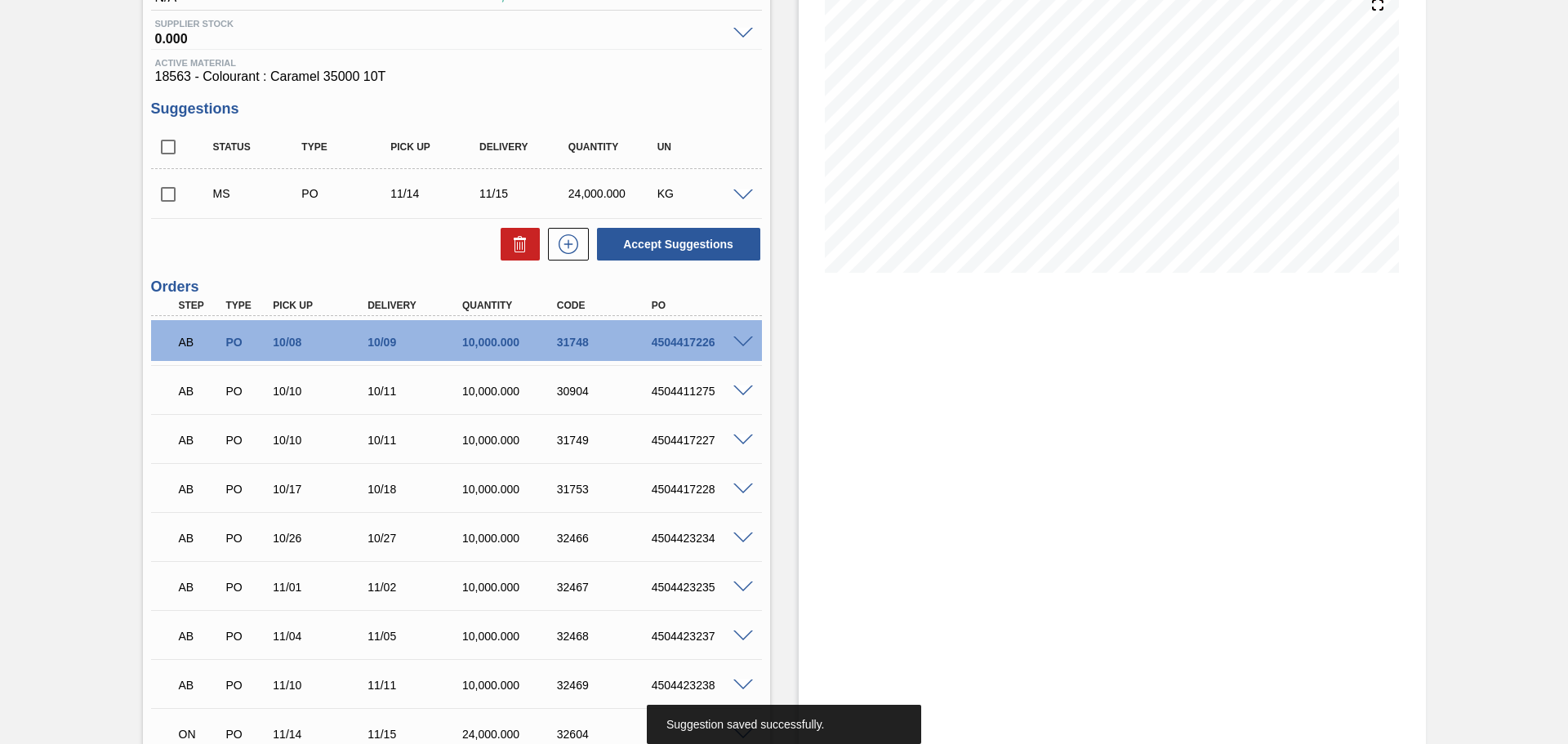
scroll to position [41, 0]
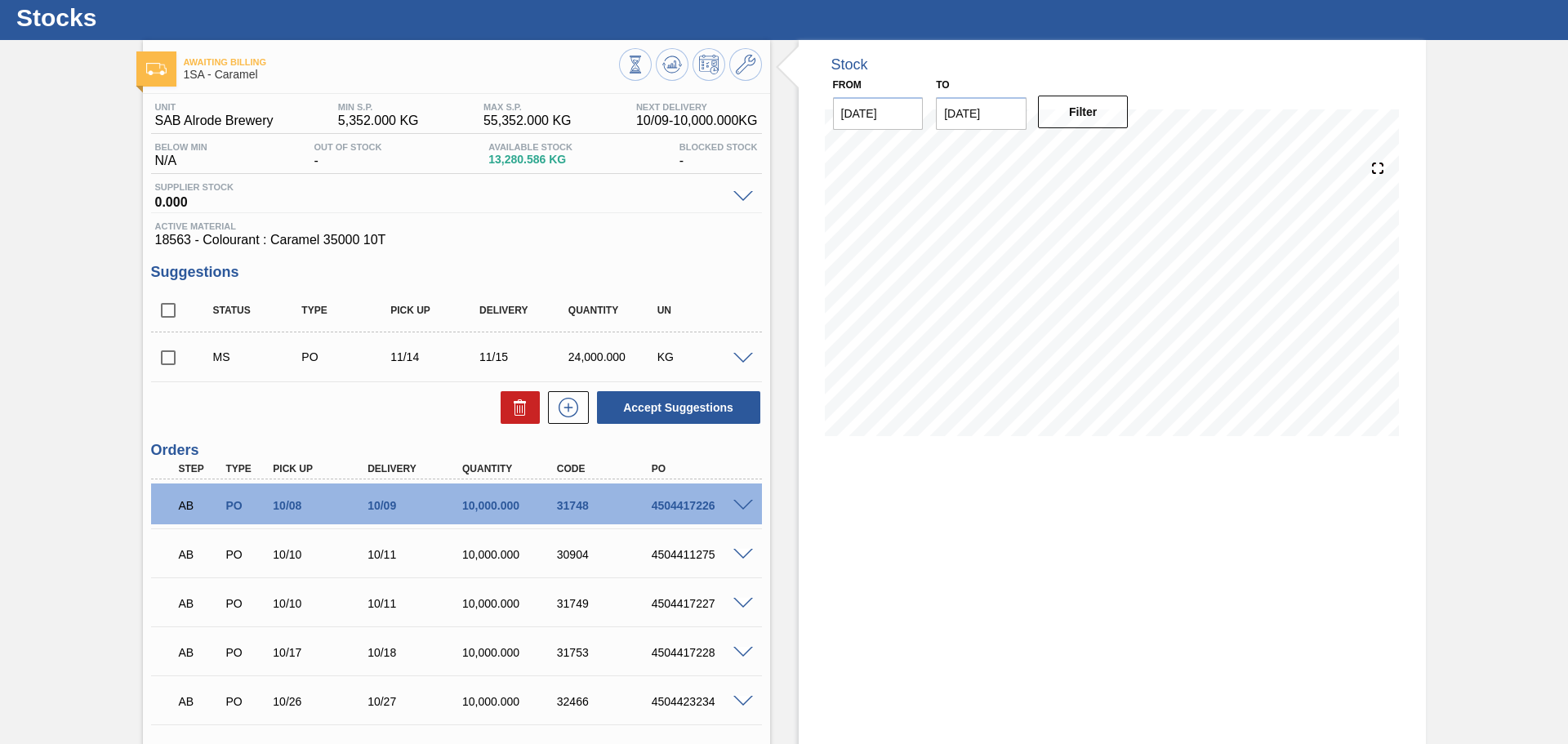
click at [164, 357] on input "checkbox" at bounding box center [168, 358] width 35 height 35
click at [669, 407] on button "Accept Suggestions" at bounding box center [679, 407] width 164 height 33
checkbox input "false"
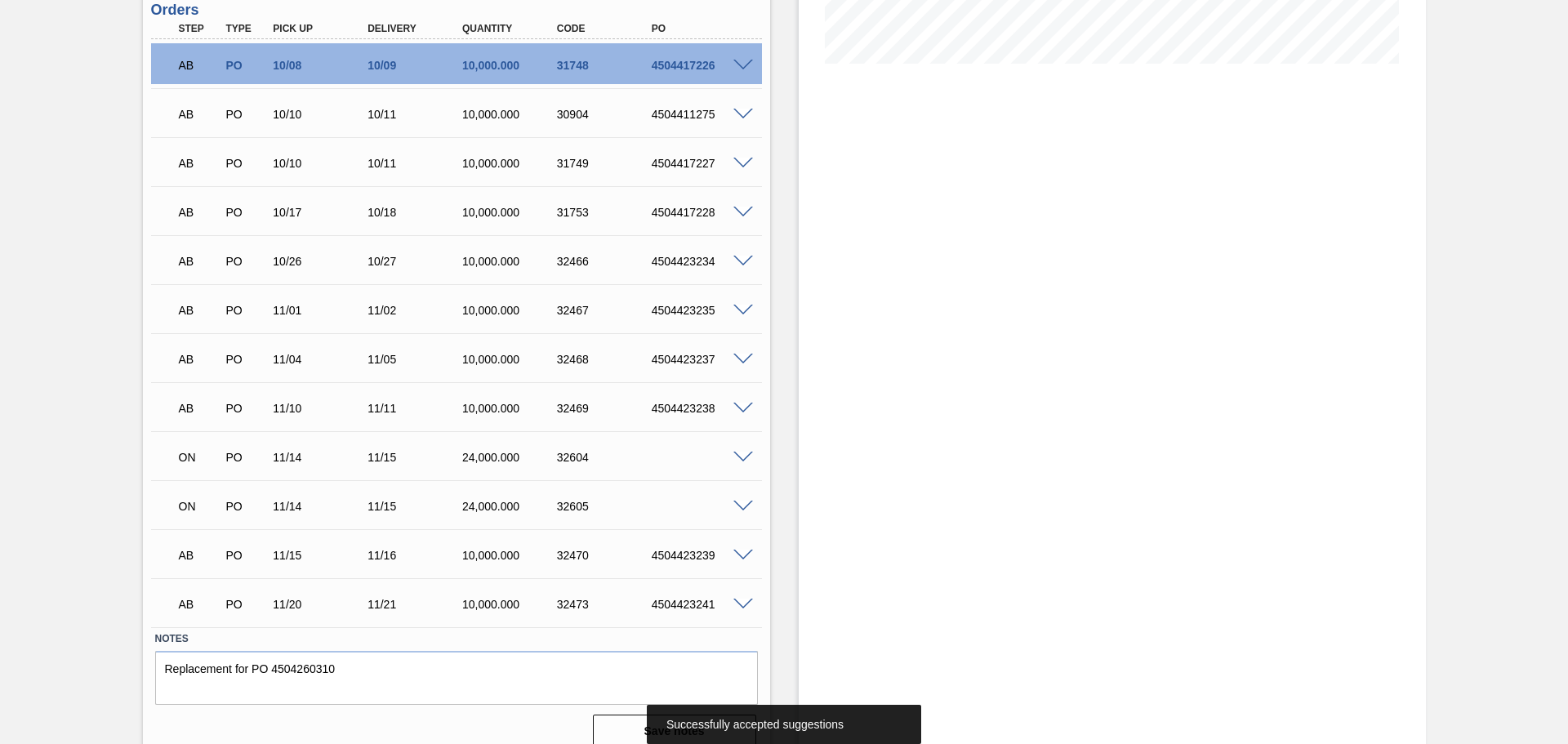
scroll to position [431, 0]
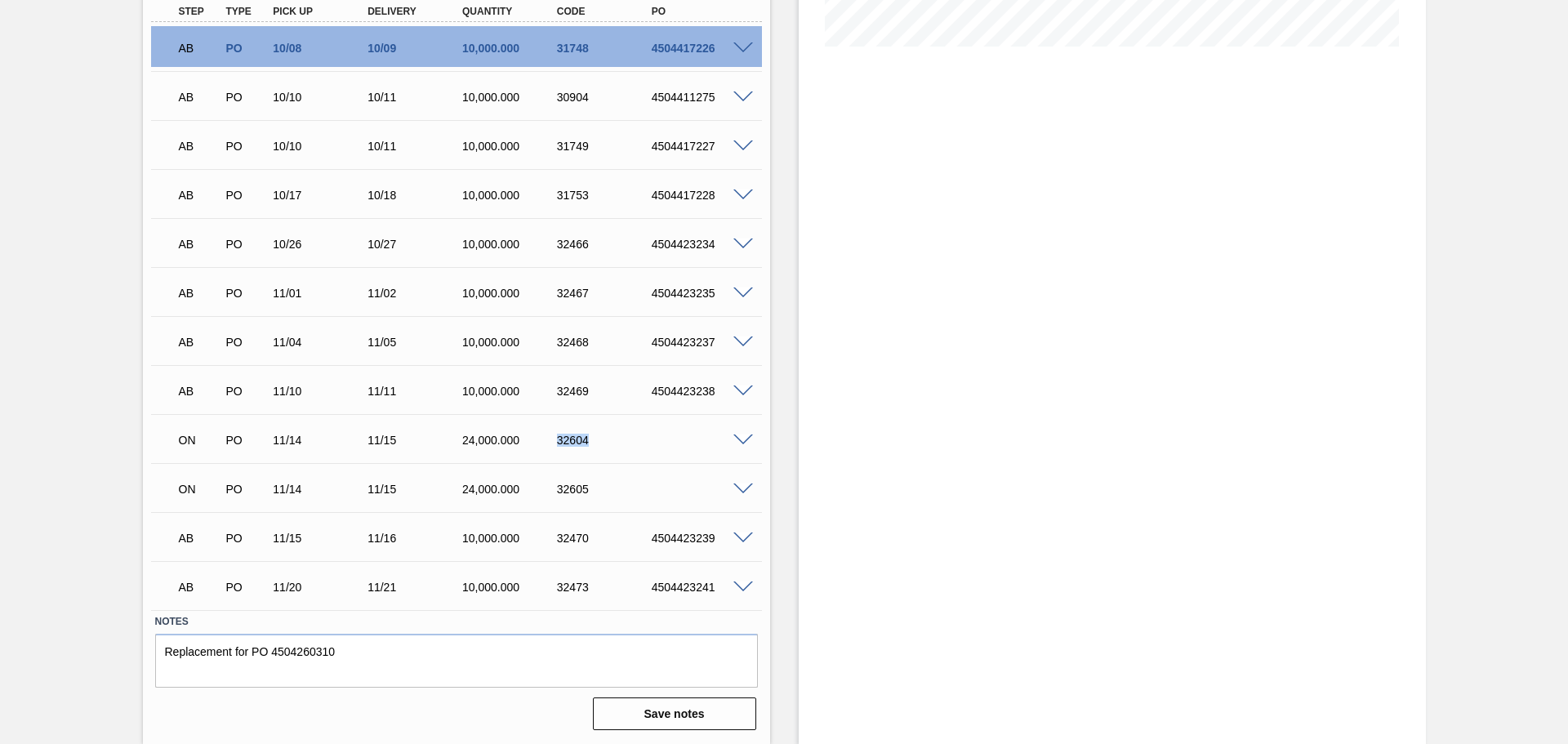
drag, startPoint x: 557, startPoint y: 439, endPoint x: 609, endPoint y: 446, distance: 52.5
click at [609, 446] on div "32604" at bounding box center [606, 439] width 106 height 13
copy div "32604"
drag, startPoint x: 557, startPoint y: 488, endPoint x: 606, endPoint y: 487, distance: 49.0
click at [606, 487] on div "32605" at bounding box center [606, 488] width 106 height 13
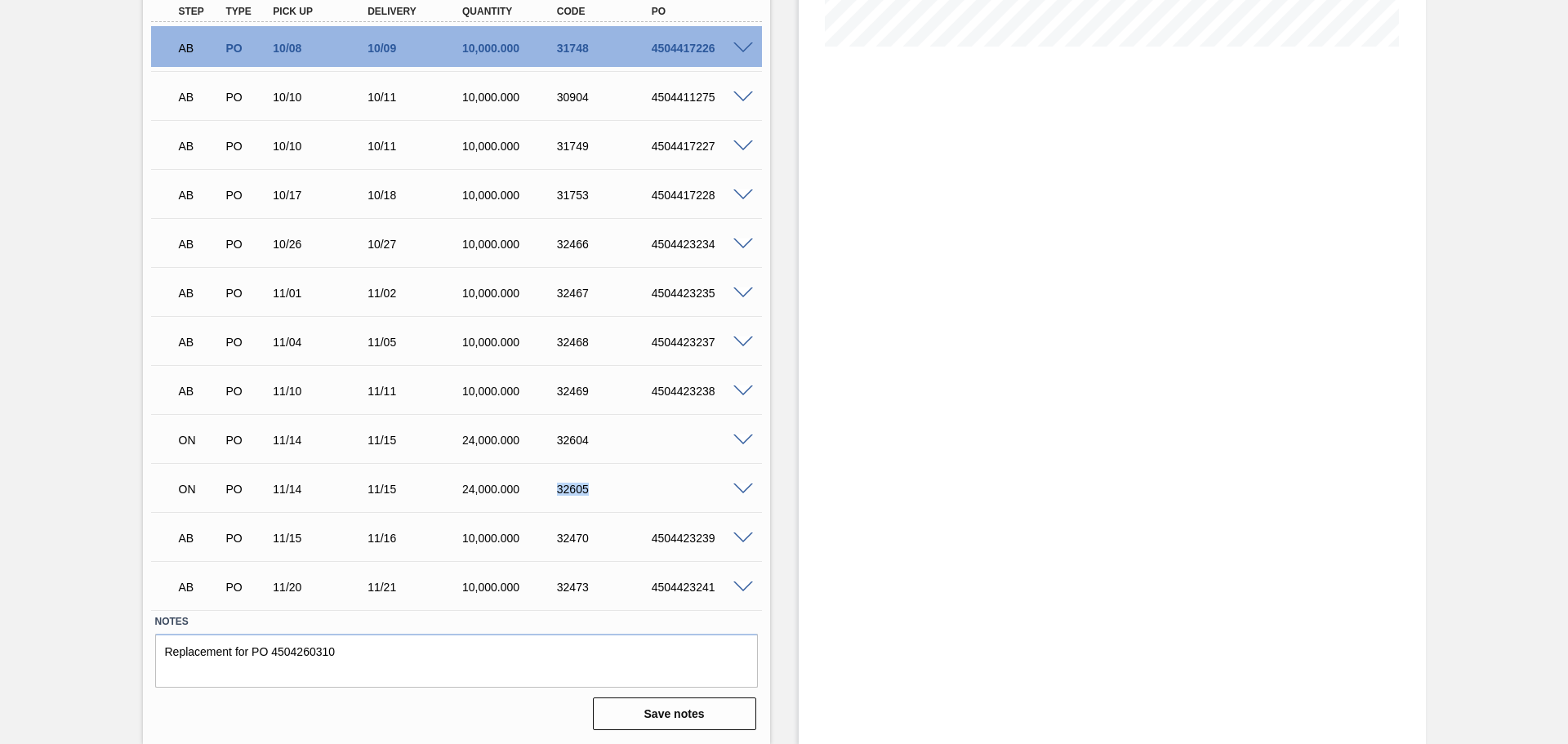
copy div "32605"
